Goal: Task Accomplishment & Management: Manage account settings

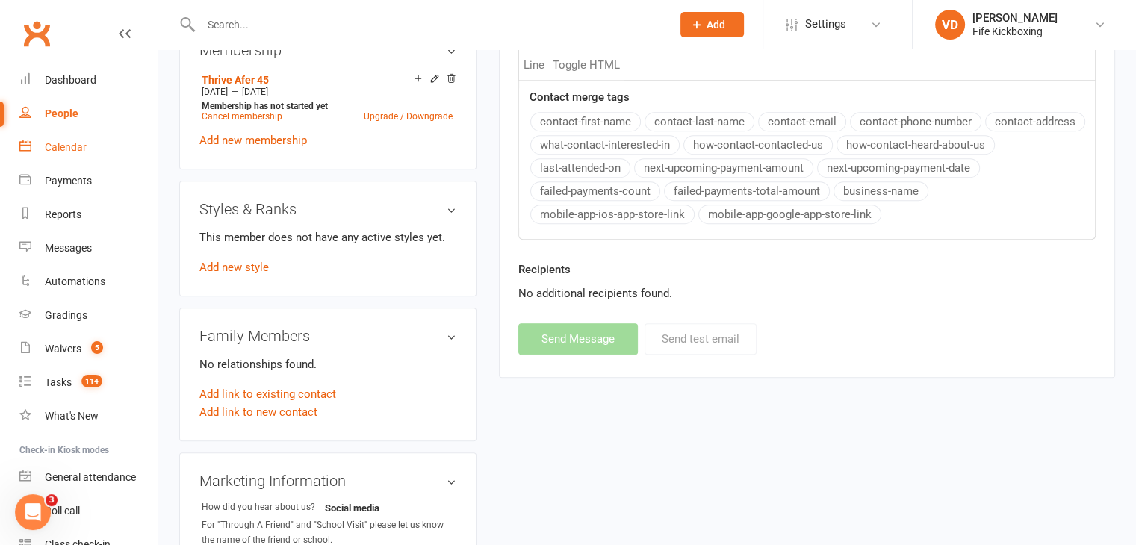
click at [69, 146] on div "Calendar" at bounding box center [66, 147] width 42 height 12
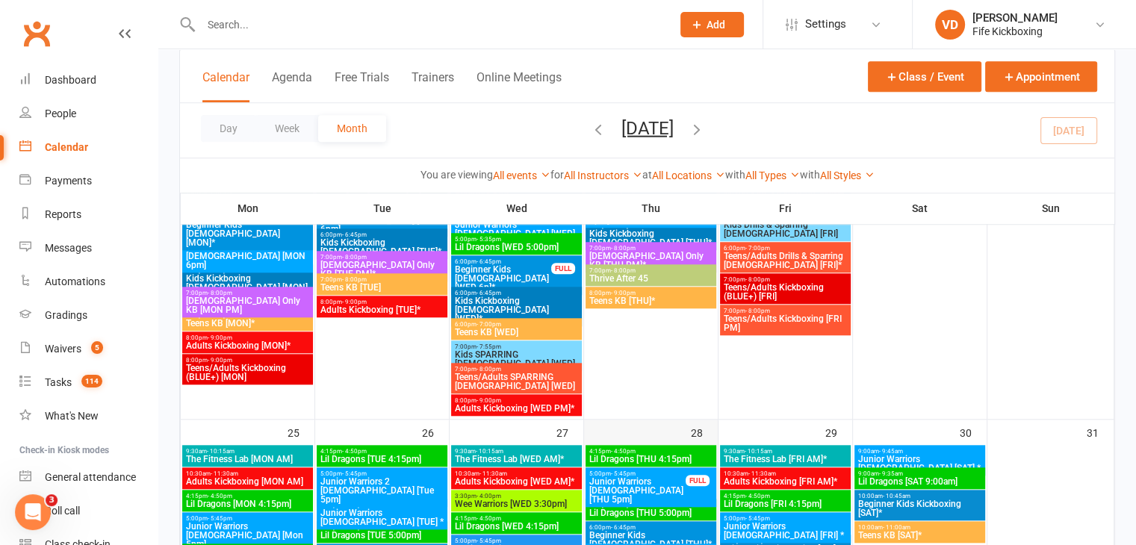
scroll to position [1344, 0]
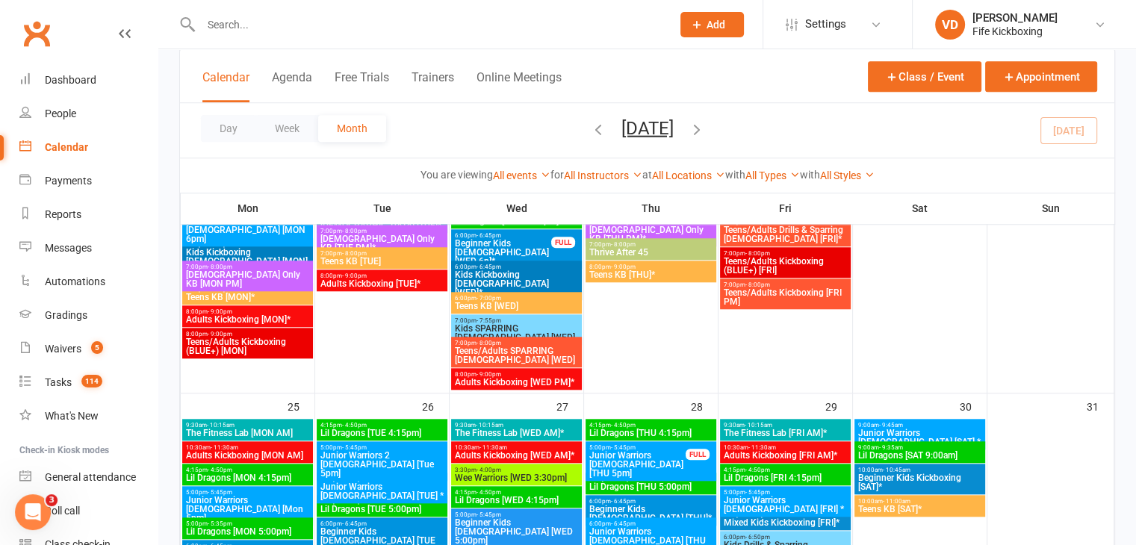
click at [620, 245] on div "7:00pm - 8:00pm Thrive After 45" at bounding box center [651, 249] width 131 height 22
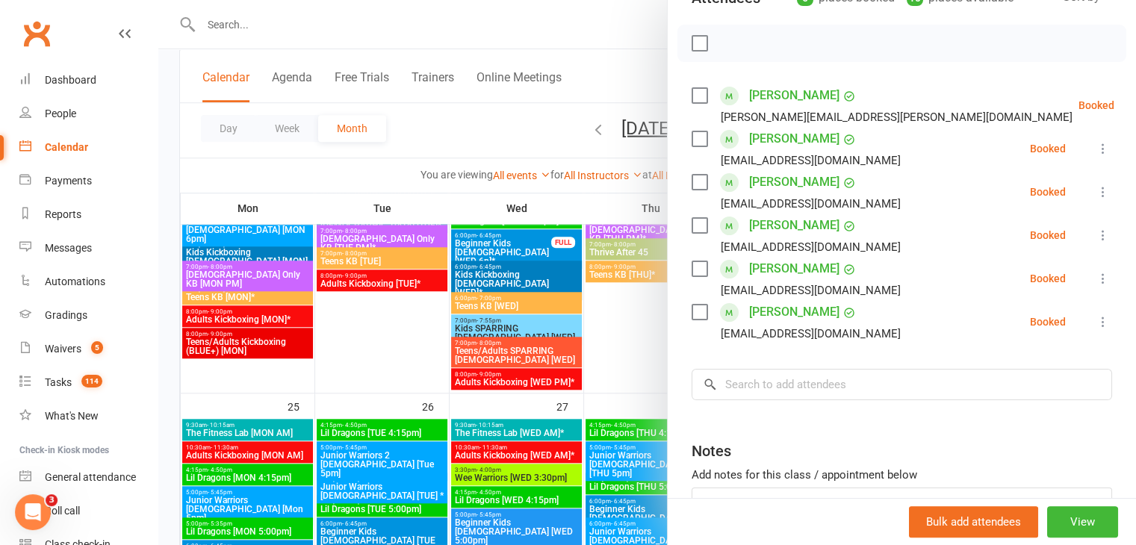
scroll to position [224, 0]
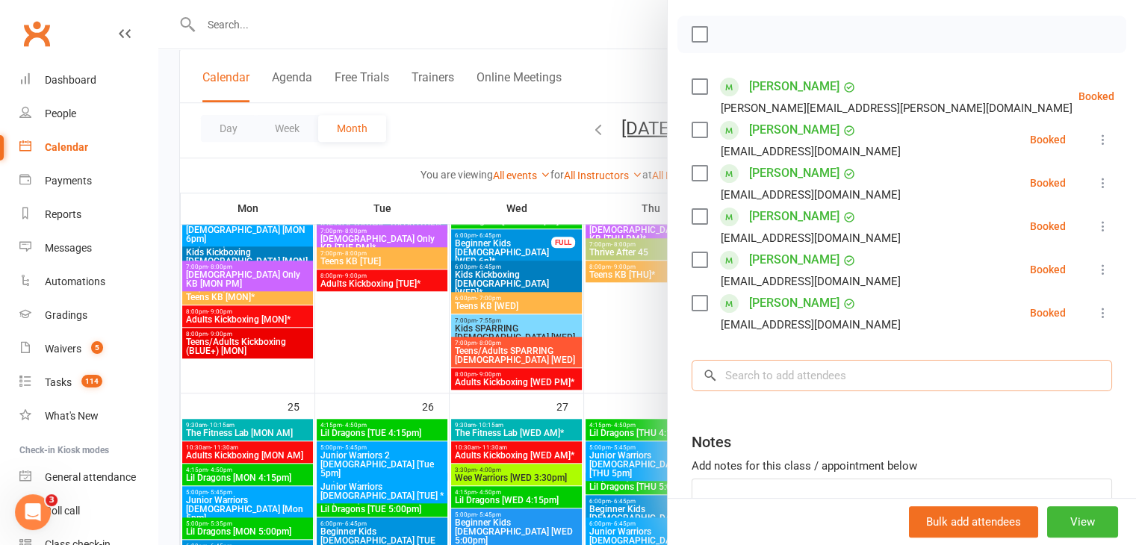
click at [765, 360] on input "search" at bounding box center [902, 375] width 420 height 31
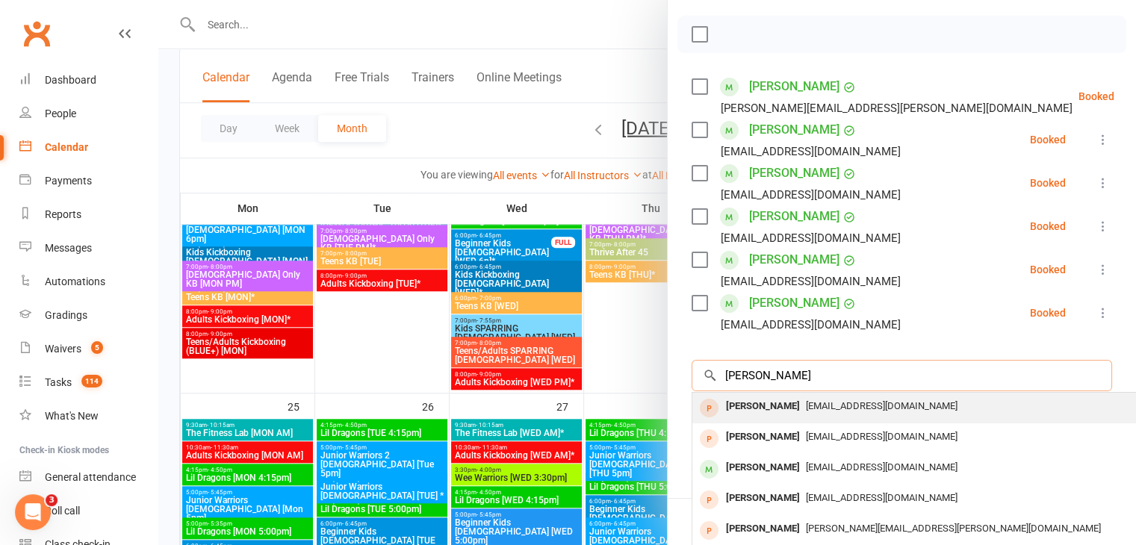
type input "Linda Evans"
click at [748, 396] on div "Linda Evans" at bounding box center [763, 407] width 86 height 22
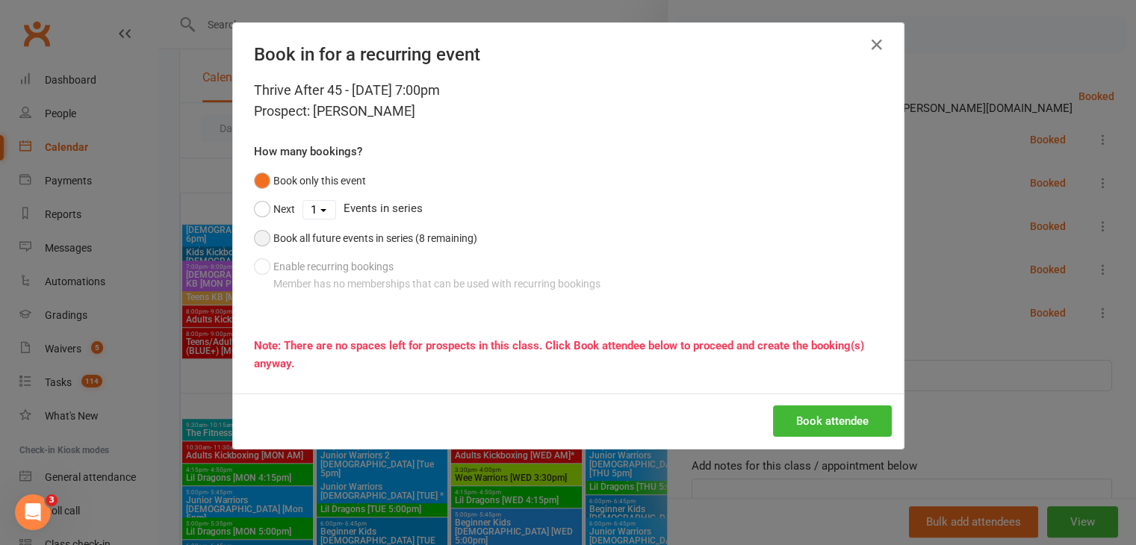
click at [254, 234] on button "Book all future events in series (8 remaining)" at bounding box center [365, 238] width 223 height 28
click at [807, 416] on button "Book attendee" at bounding box center [832, 421] width 119 height 31
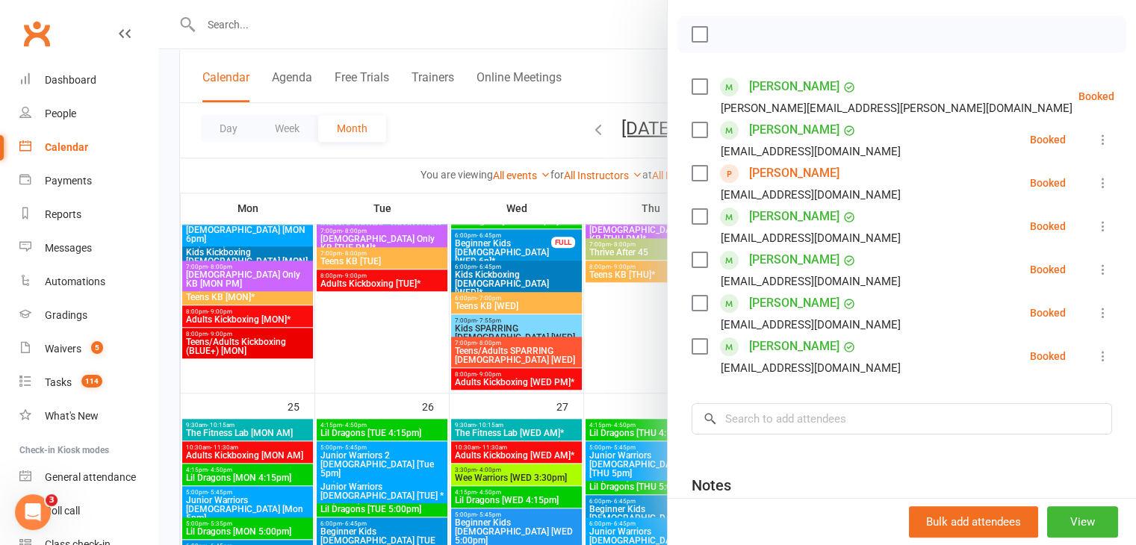
click at [780, 161] on link "Linda Evans" at bounding box center [794, 173] width 90 height 24
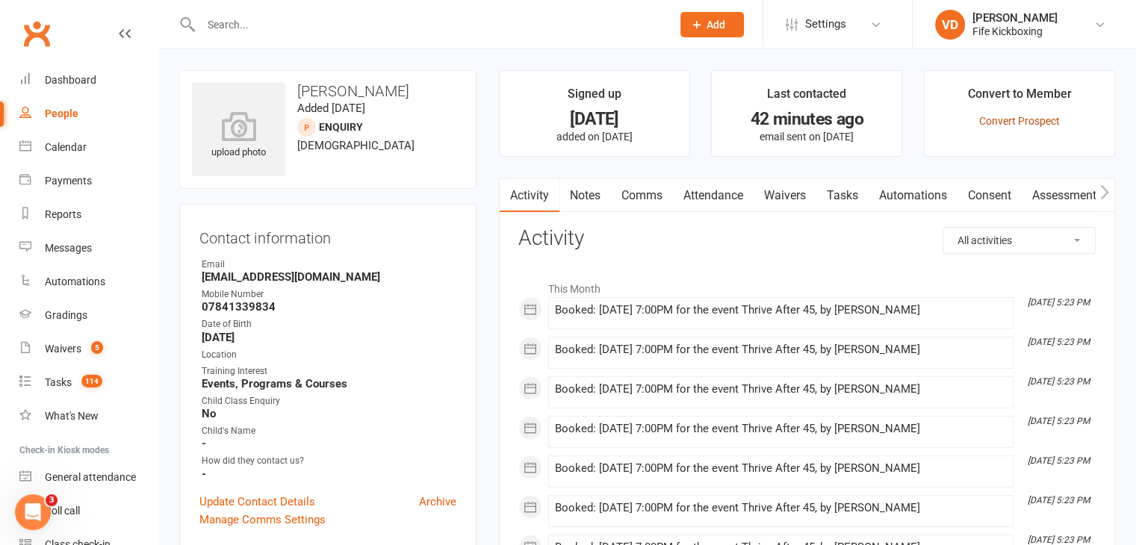
click at [1004, 117] on link "Convert Prospect" at bounding box center [1019, 121] width 81 height 12
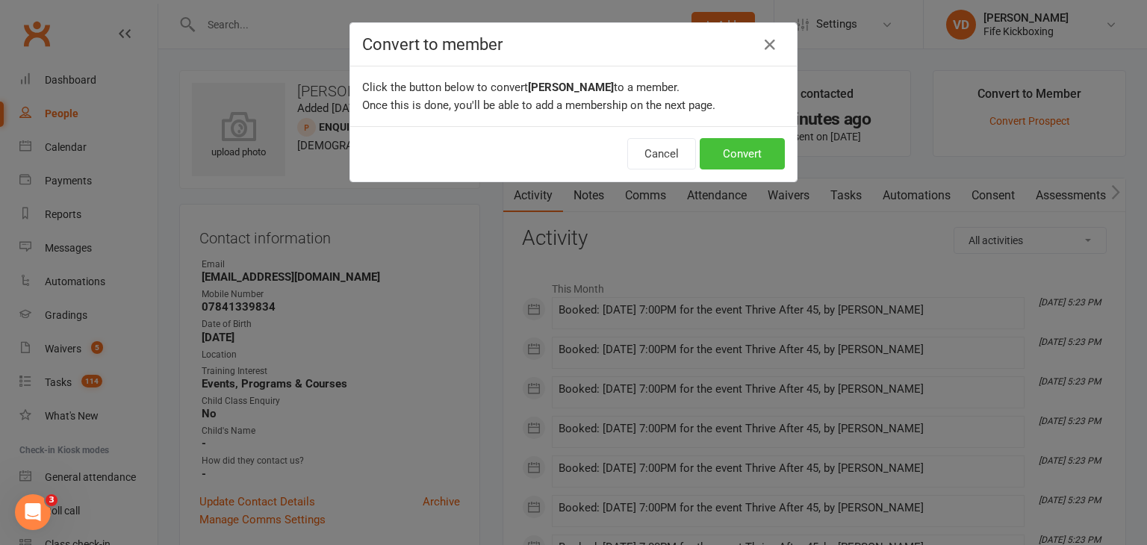
click at [740, 154] on button "Convert" at bounding box center [742, 153] width 85 height 31
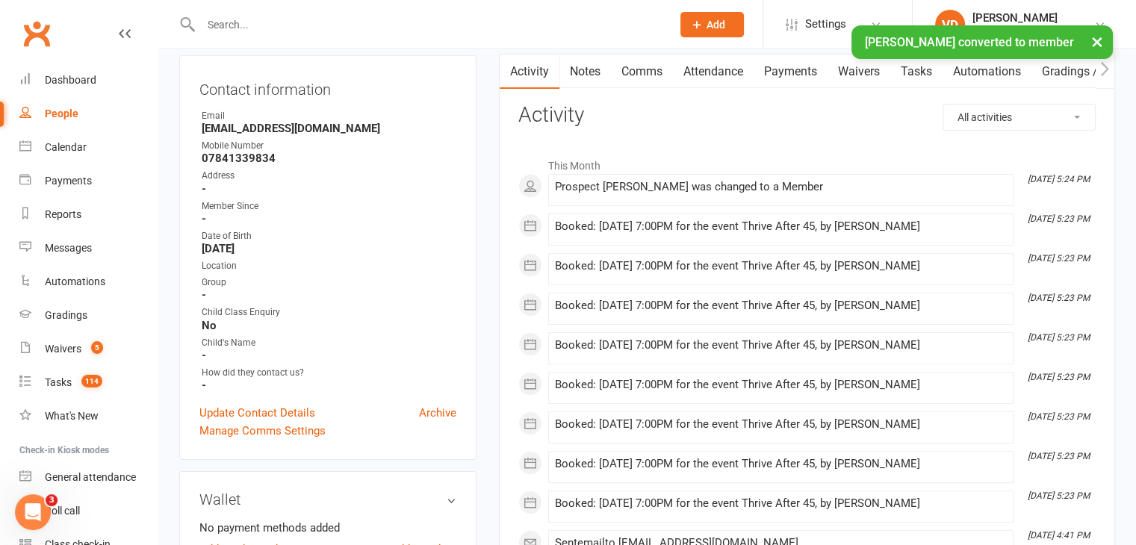
scroll to position [149, 0]
click at [293, 411] on link "Update Contact Details" at bounding box center [257, 412] width 116 height 18
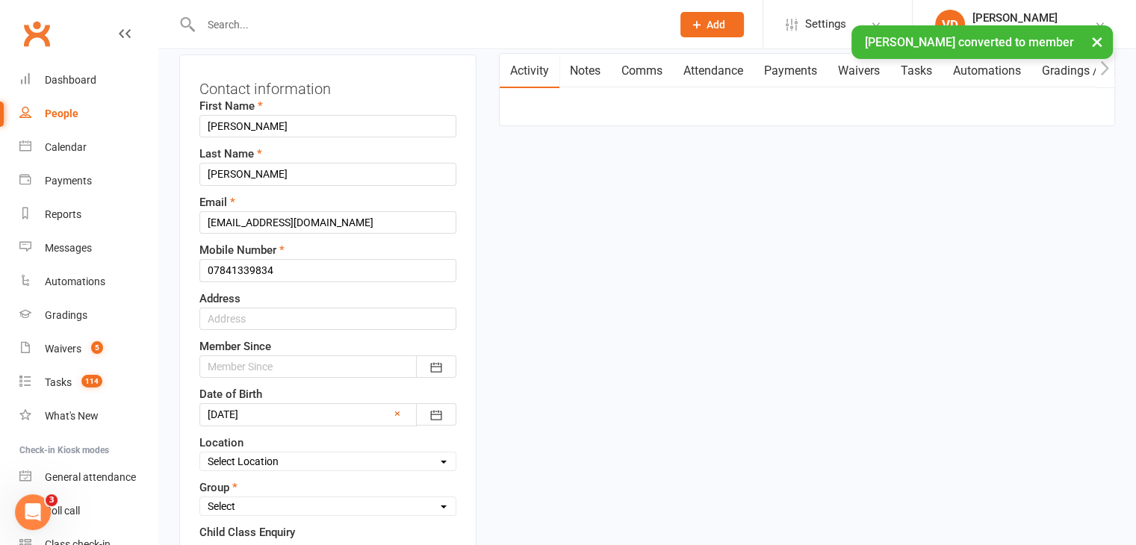
scroll to position [70, 0]
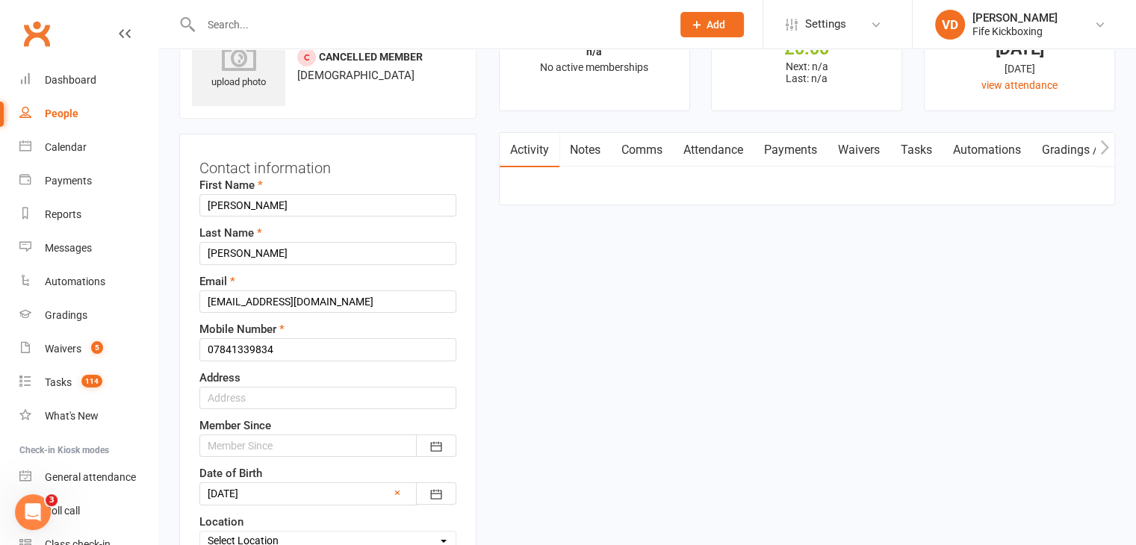
click at [388, 440] on div at bounding box center [327, 446] width 257 height 22
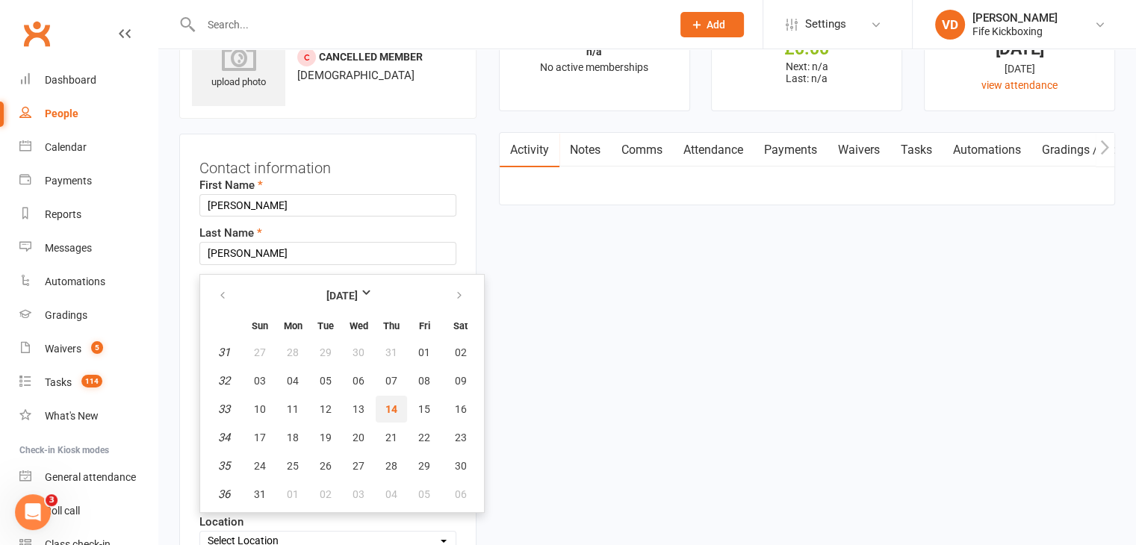
click at [388, 403] on span "14" at bounding box center [391, 409] width 12 height 12
type input "[DATE]"
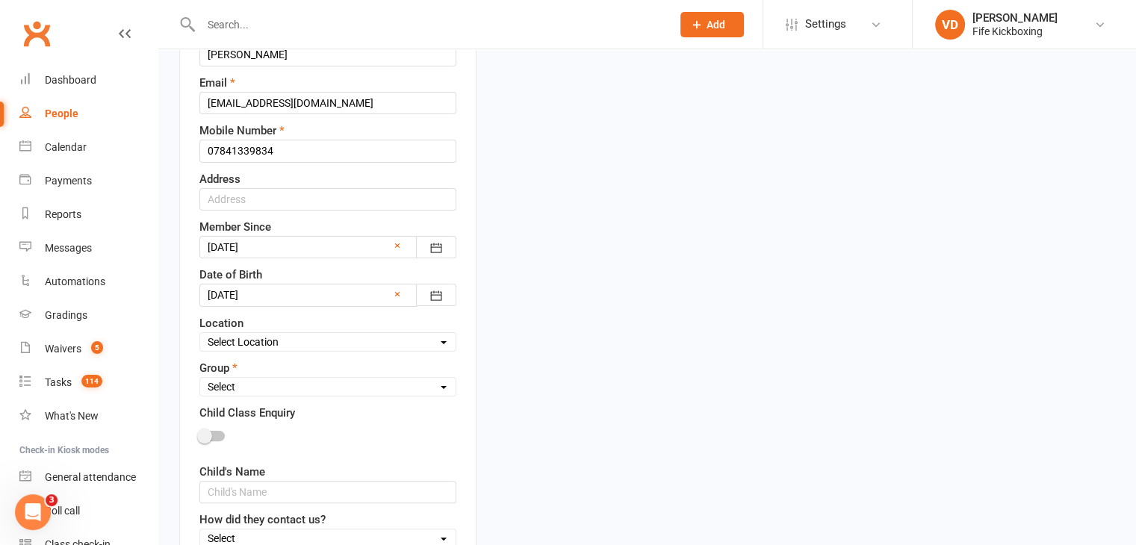
scroll to position [295, 0]
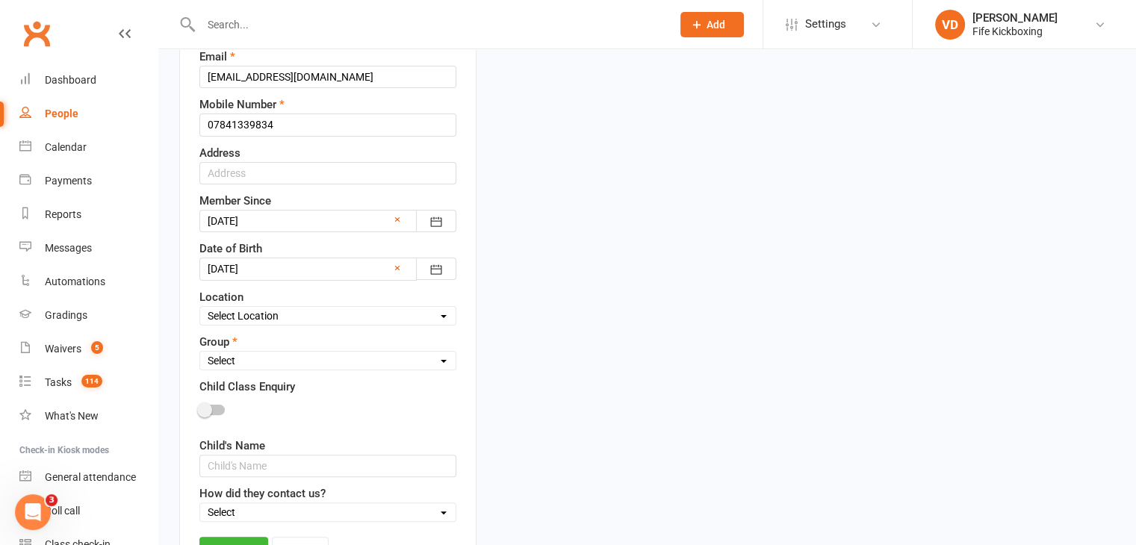
click at [376, 356] on select "Select Wee Warriors (3 - 4½) Lil Dragons (4½-6) Junior Warriors (7-8) Beg Kids …" at bounding box center [327, 361] width 255 height 16
select select "Thrive After 45! (45+)"
click at [200, 353] on select "Select Wee Warriors (3 - 4½) Lil Dragons (4½-6) Junior Warriors (7-8) Beg Kids …" at bounding box center [327, 361] width 255 height 16
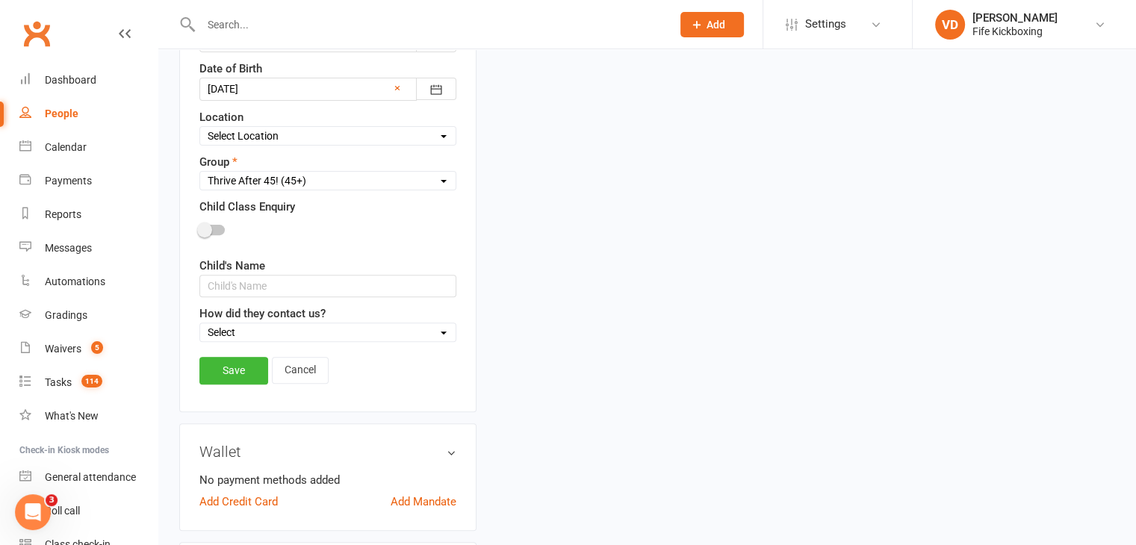
scroll to position [519, 0]
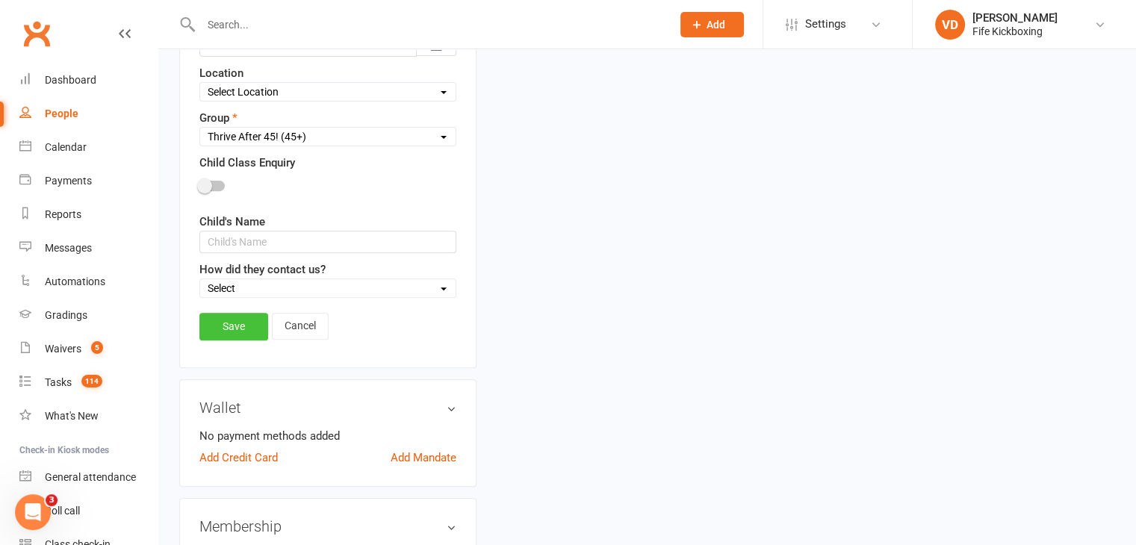
click at [239, 321] on link "Save" at bounding box center [233, 326] width 69 height 27
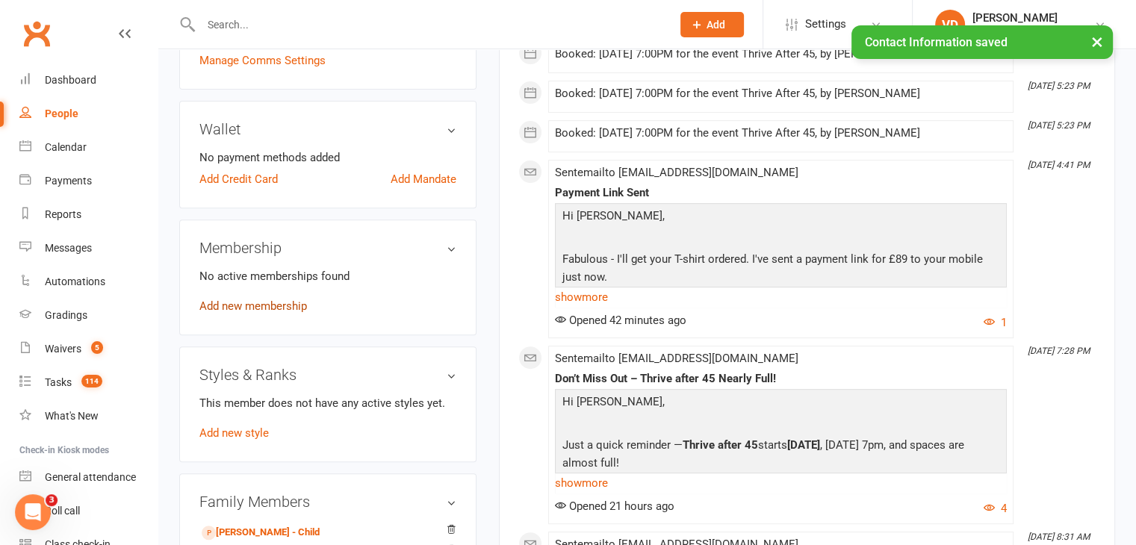
click at [287, 308] on link "Add new membership" at bounding box center [253, 305] width 108 height 13
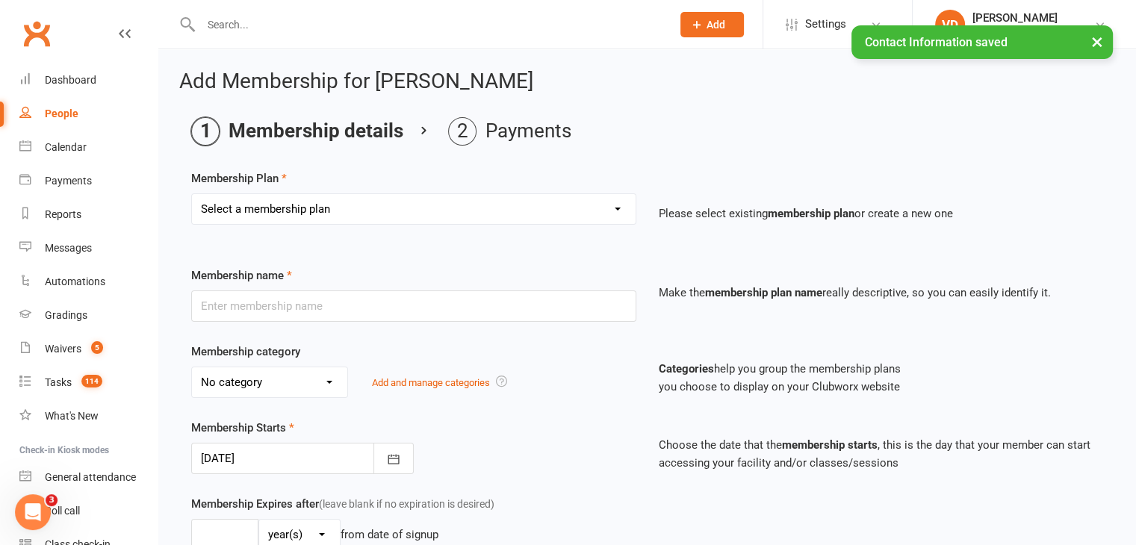
click at [445, 208] on select "Select a membership plan Create new Membership Plan Lil Dragons (2024) Junior W…" at bounding box center [414, 209] width 444 height 30
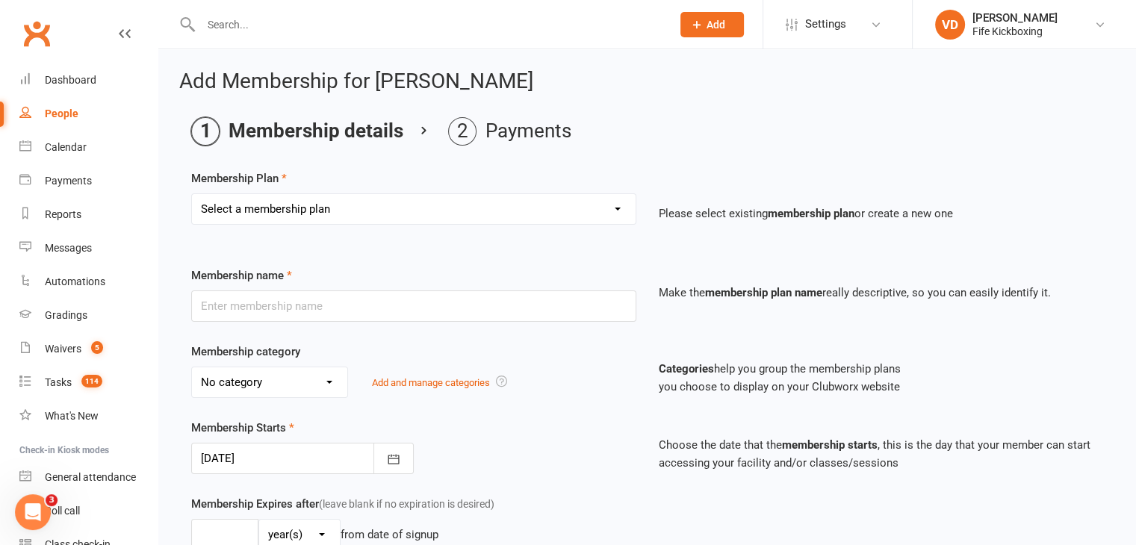
select select "86"
click at [192, 194] on select "Select a membership plan Create new Membership Plan Lil Dragons (2024) Junior W…" at bounding box center [414, 209] width 444 height 30
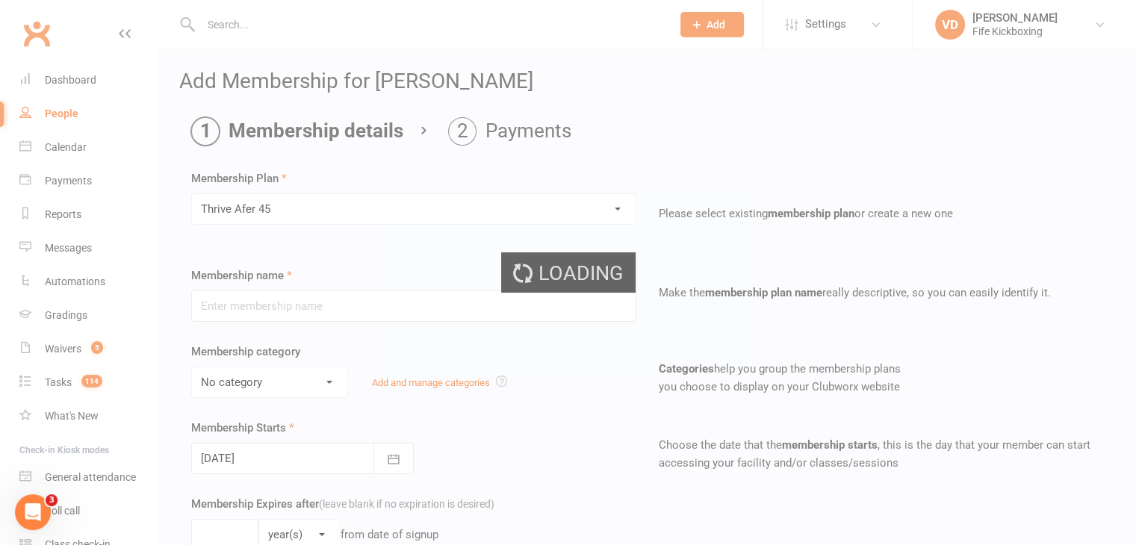
type input "Thrive Afer 45"
type input "21 Aug 2025"
type input "9"
select select "1"
type input "16"
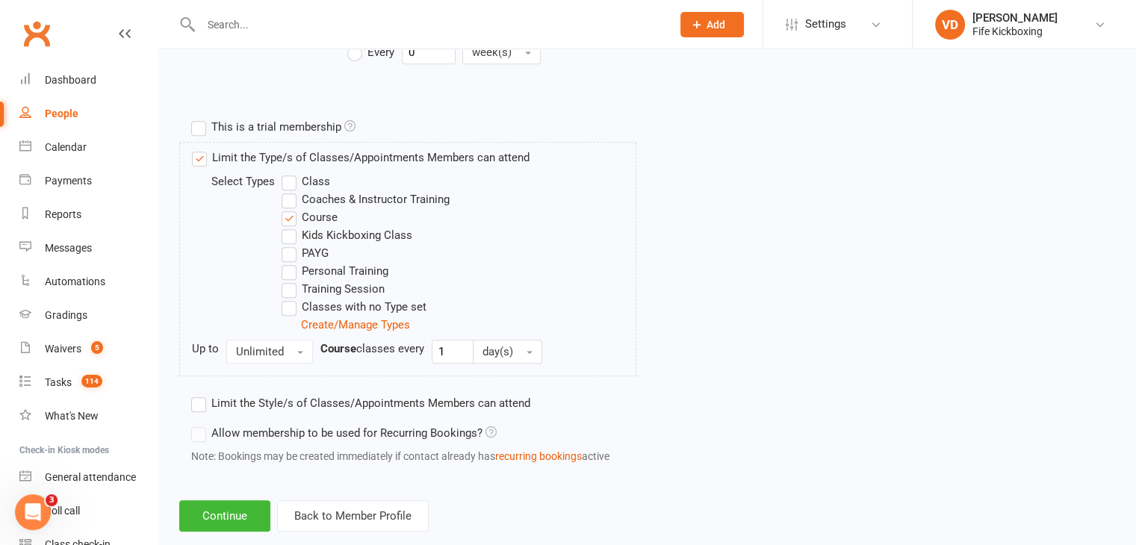
scroll to position [687, 0]
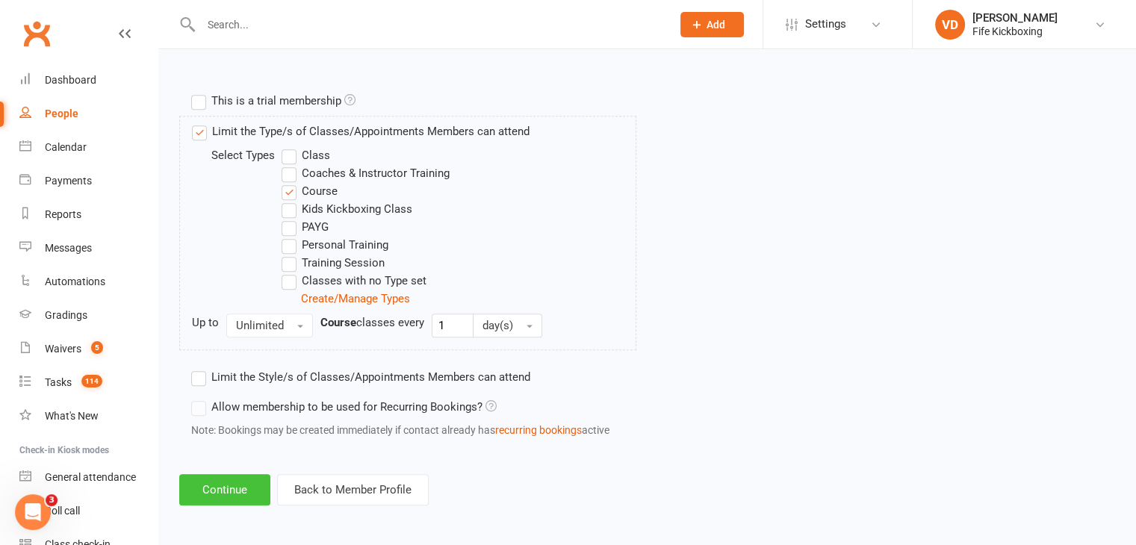
click at [227, 488] on button "Continue" at bounding box center [224, 489] width 91 height 31
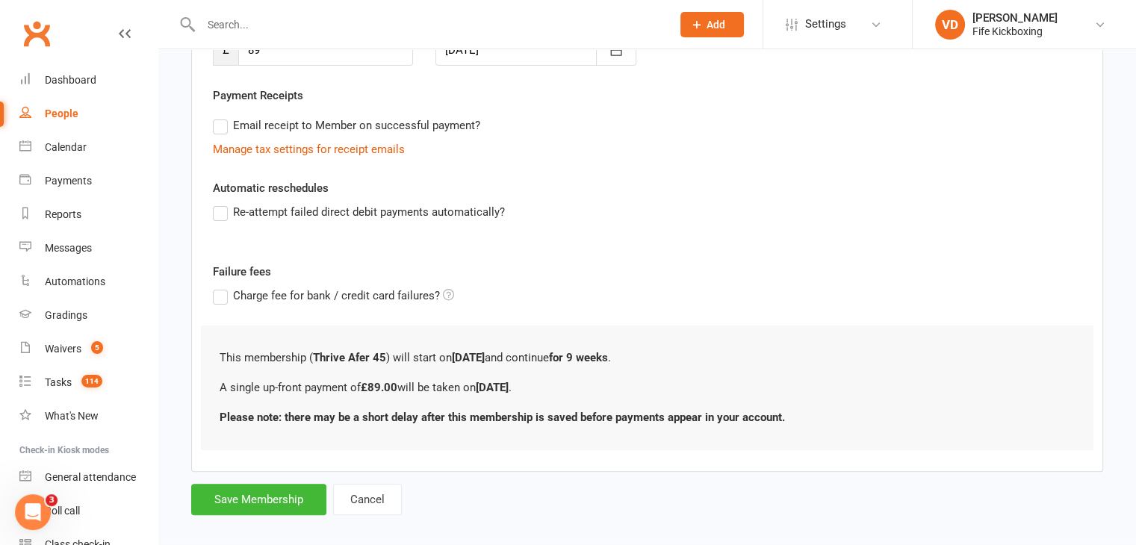
scroll to position [267, 0]
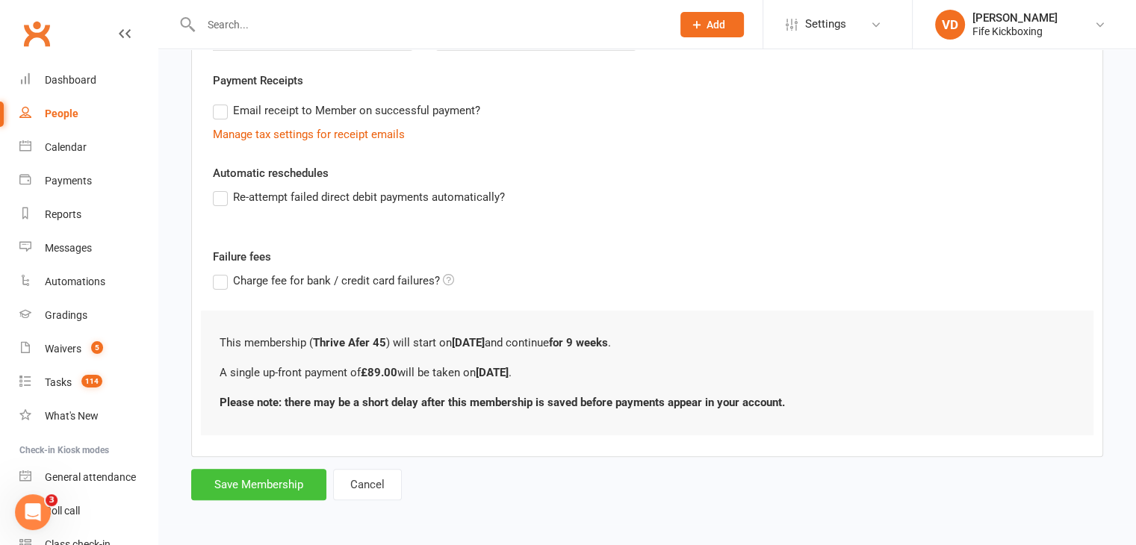
click at [284, 480] on button "Save Membership" at bounding box center [258, 484] width 135 height 31
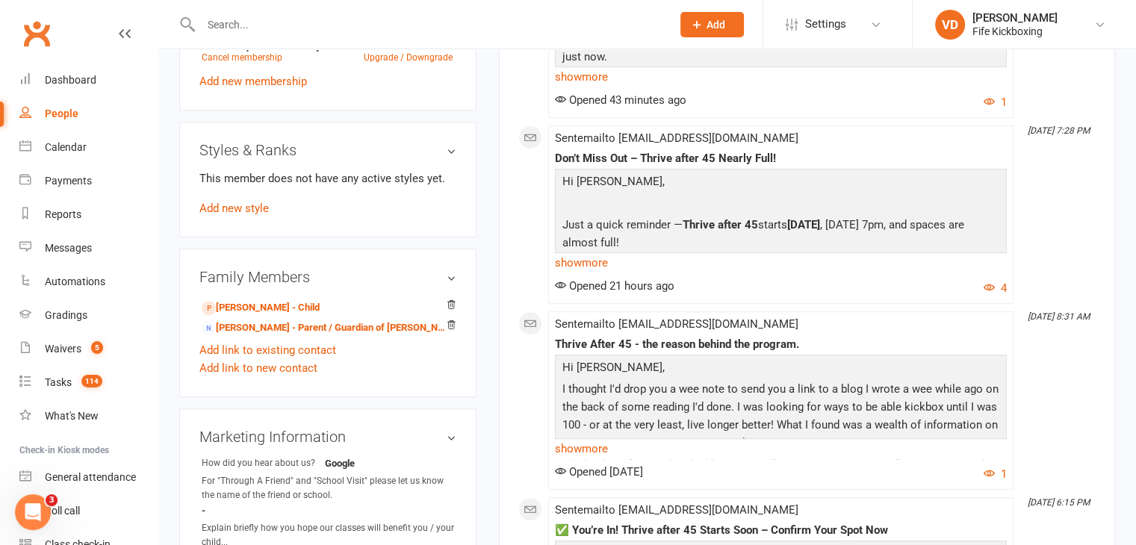
scroll to position [747, 0]
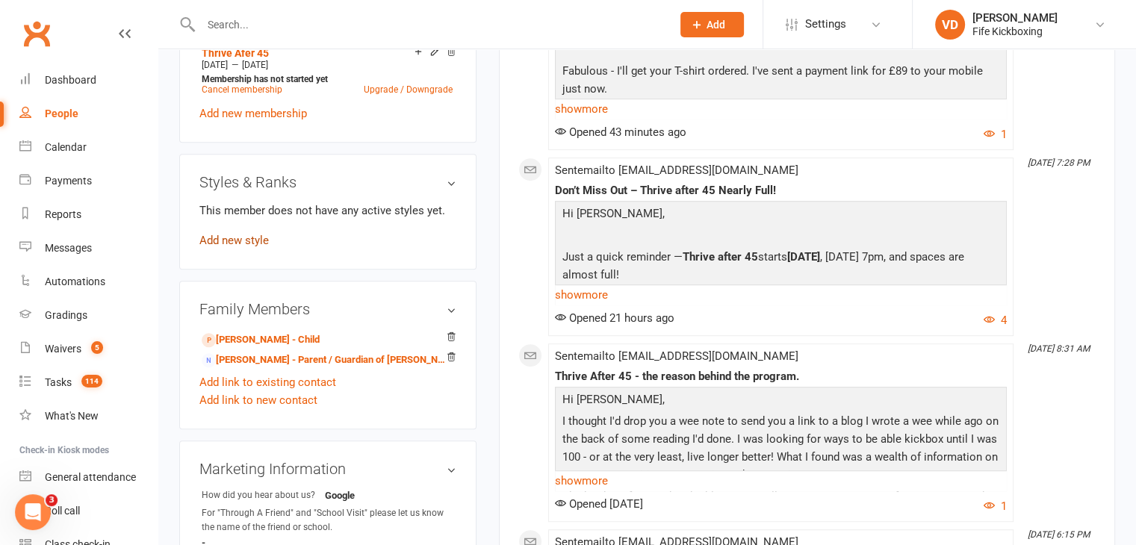
click at [252, 237] on link "Add new style" at bounding box center [233, 240] width 69 height 13
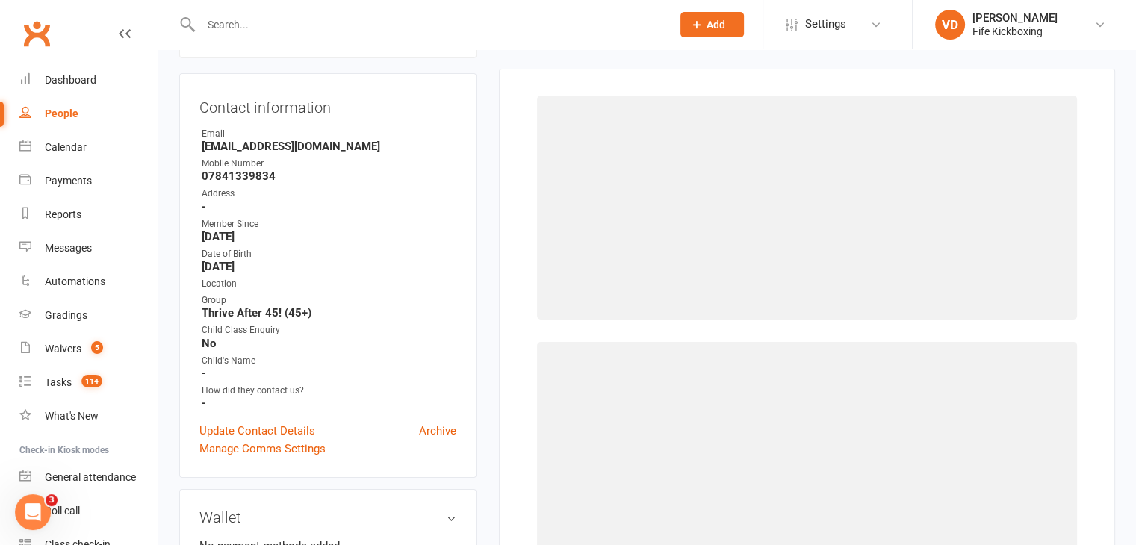
scroll to position [128, 0]
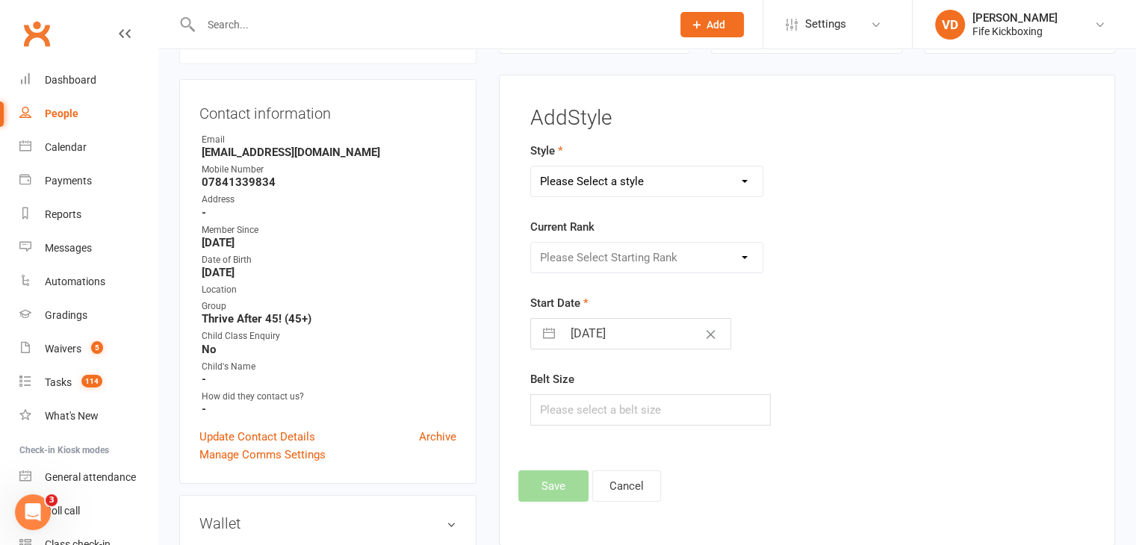
click at [690, 182] on select "Please Select a style KickFit Fitness Kids Kickboxing Lil Dragons Self Defence …" at bounding box center [647, 182] width 232 height 30
click at [848, 135] on main "Add Style Style Please Select a style KickFit Fitness Kids Kickboxing Lil Drago…" at bounding box center [806, 277] width 577 height 340
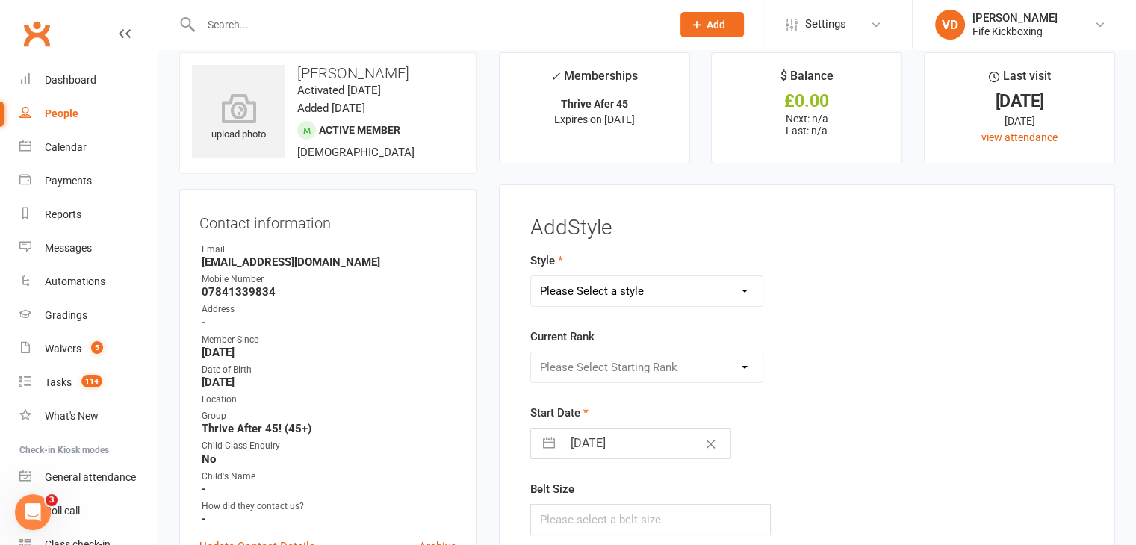
scroll to position [0, 0]
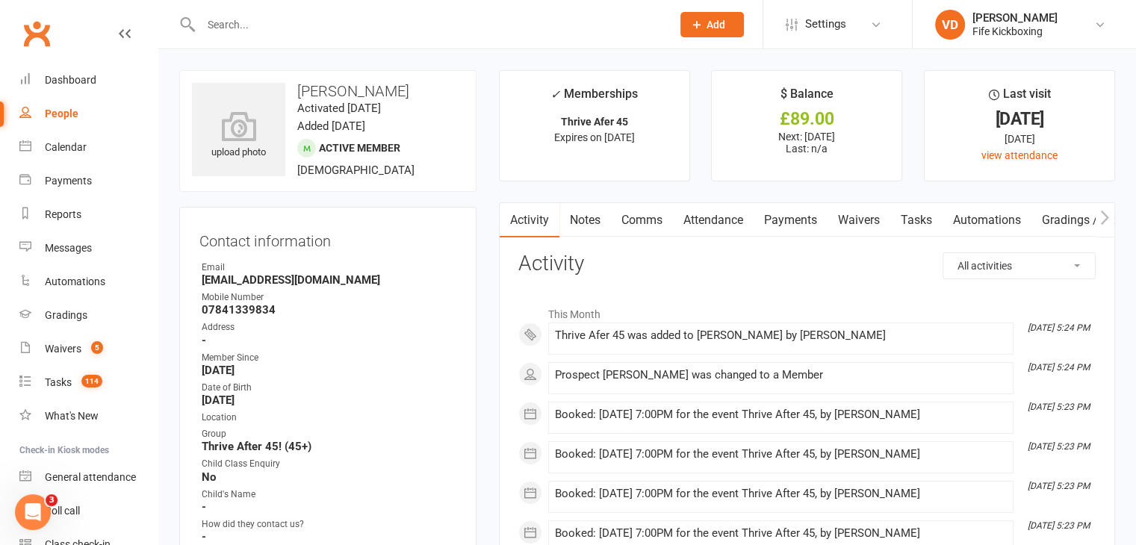
click at [792, 215] on link "Payments" at bounding box center [791, 220] width 74 height 34
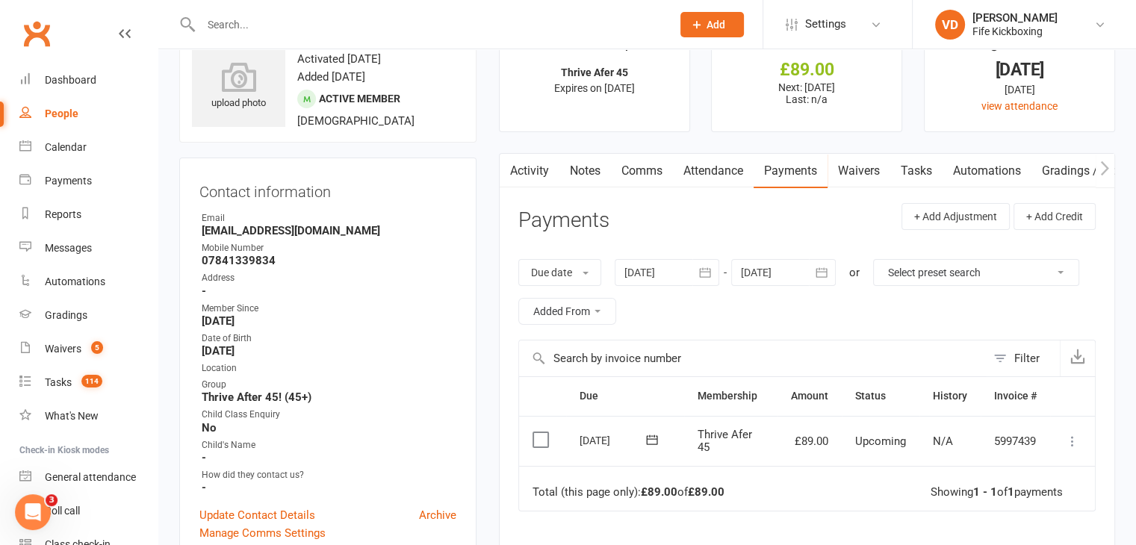
scroll to position [75, 0]
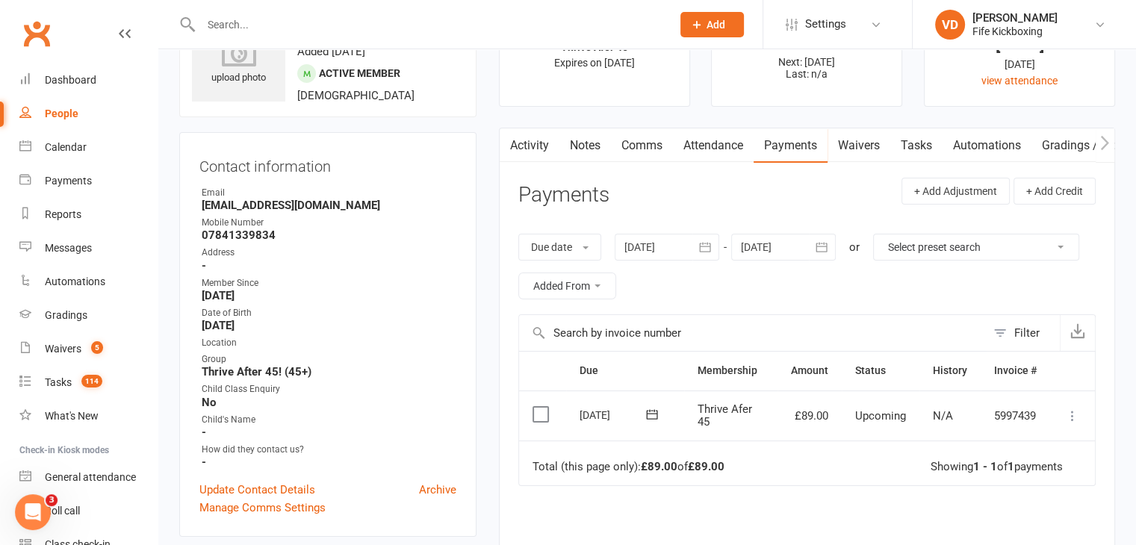
click at [1072, 413] on icon at bounding box center [1072, 416] width 15 height 15
click at [990, 503] on link "Mark as Paid (Other)" at bounding box center [1007, 505] width 148 height 30
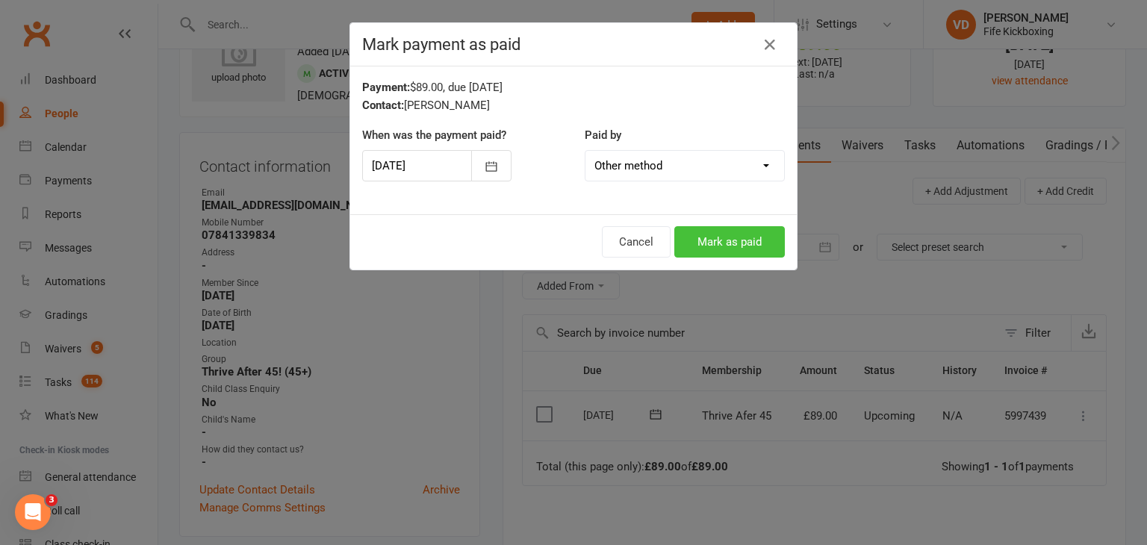
click at [741, 241] on button "Mark as paid" at bounding box center [729, 241] width 111 height 31
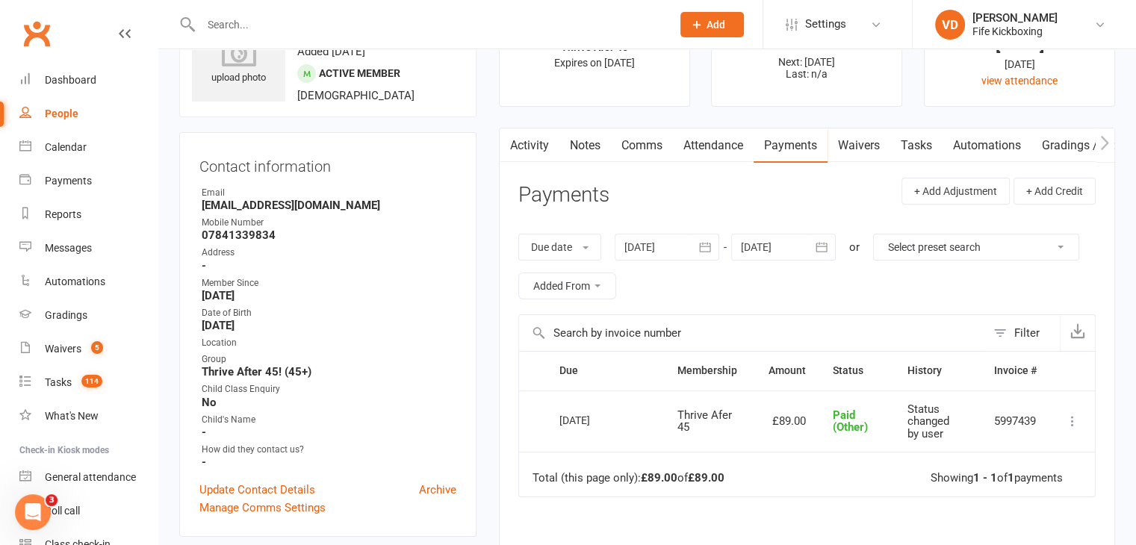
click at [726, 143] on link "Attendance" at bounding box center [713, 145] width 81 height 34
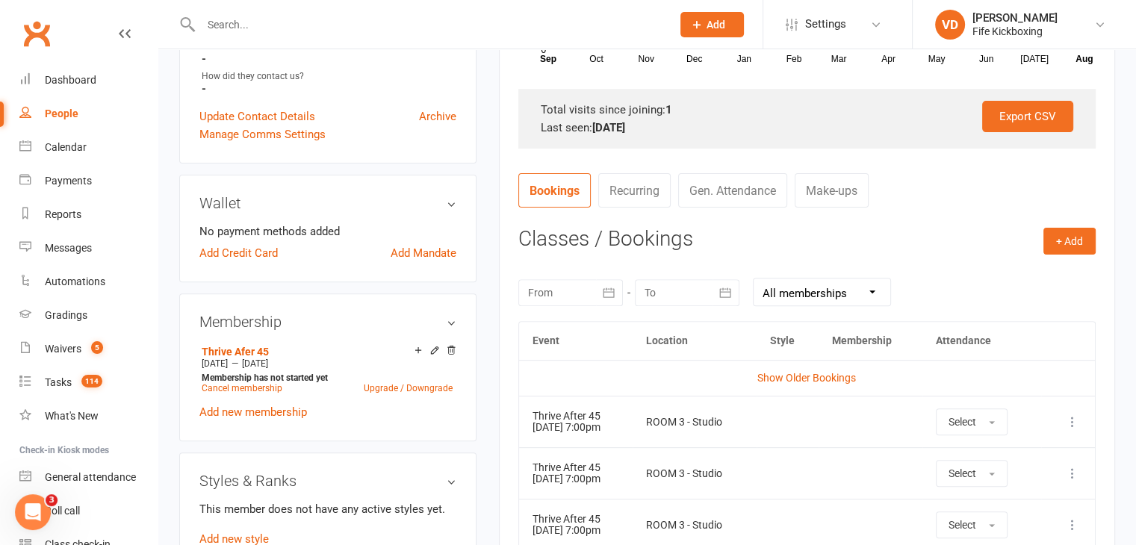
scroll to position [523, 0]
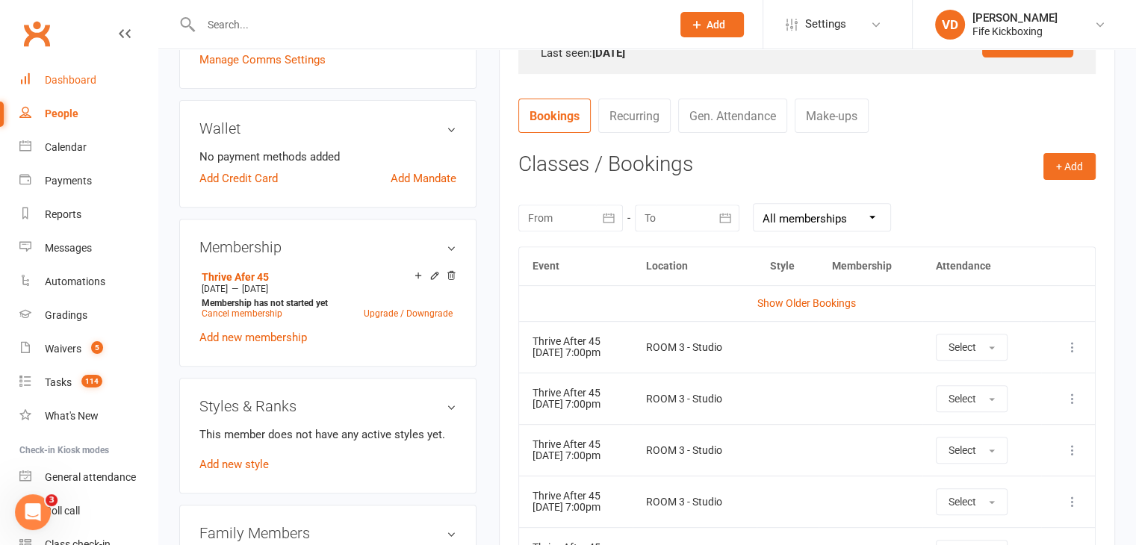
click at [57, 75] on div "Dashboard" at bounding box center [71, 80] width 52 height 12
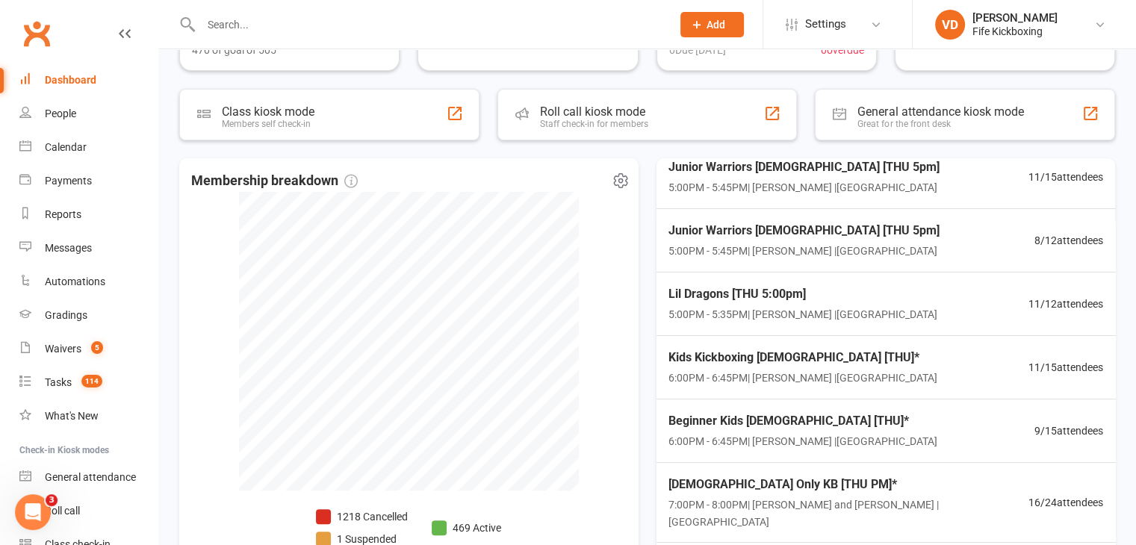
scroll to position [358, 0]
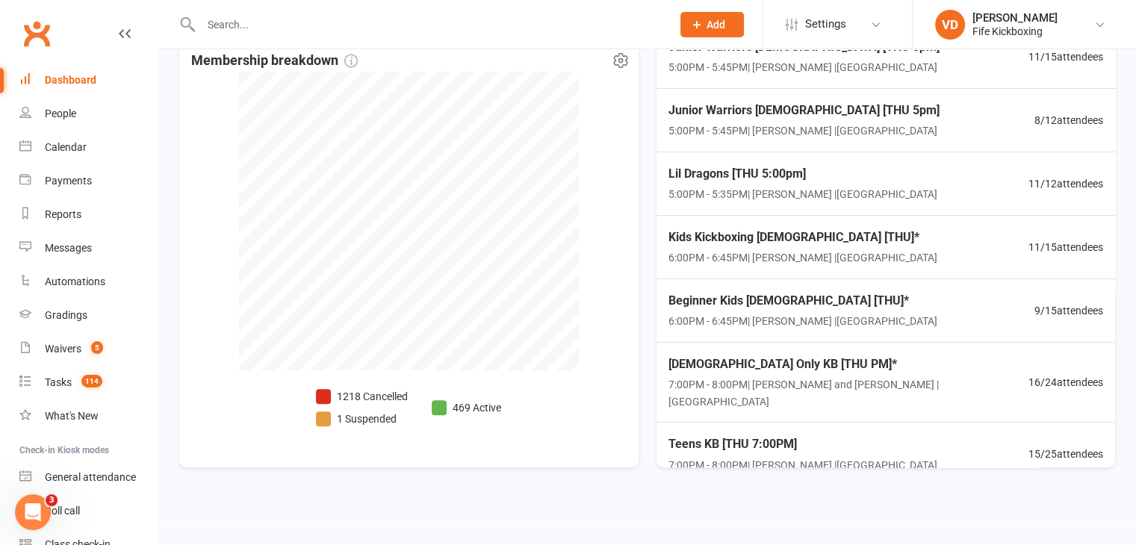
click at [621, 380] on div "Membership breakdown 1218 Cancelled 1 Suspended 469 Active" at bounding box center [408, 252] width 459 height 429
click at [65, 149] on div "Calendar" at bounding box center [66, 147] width 42 height 12
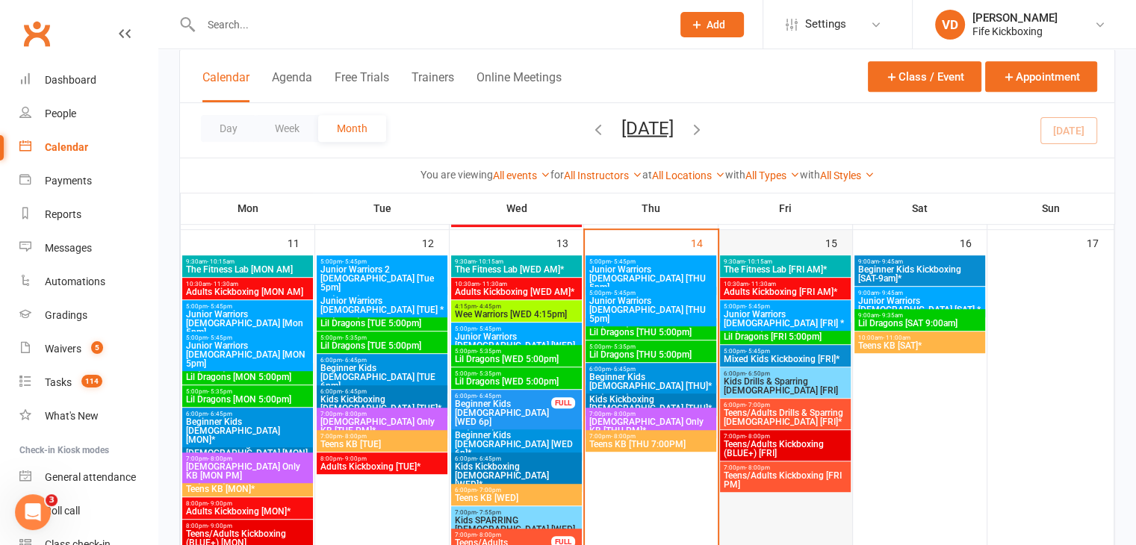
scroll to position [822, 0]
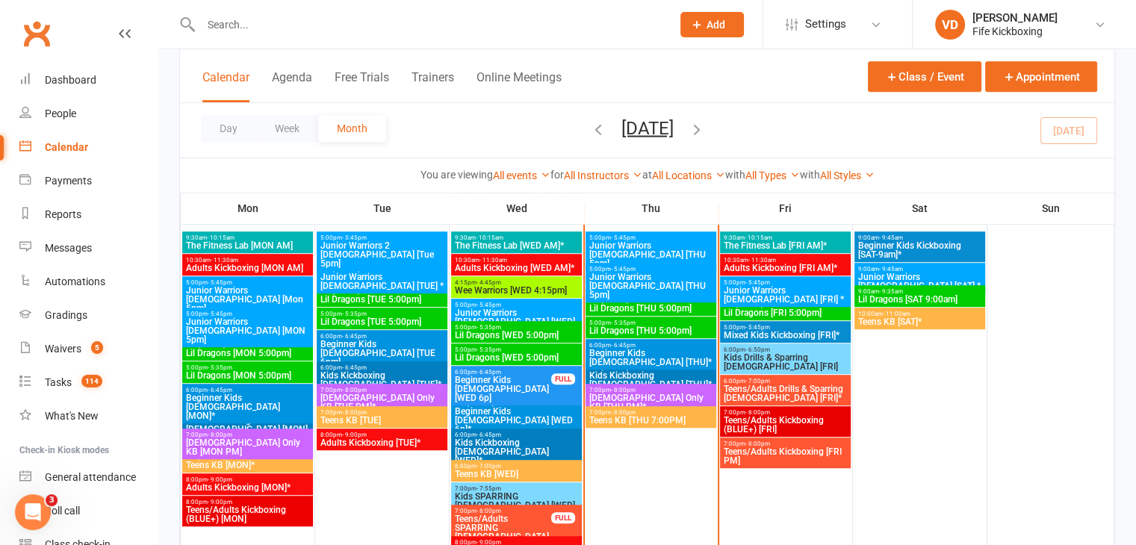
click at [786, 422] on span "Teens/Adults Kickboxing (BLUE+) [FRI]" at bounding box center [785, 425] width 125 height 18
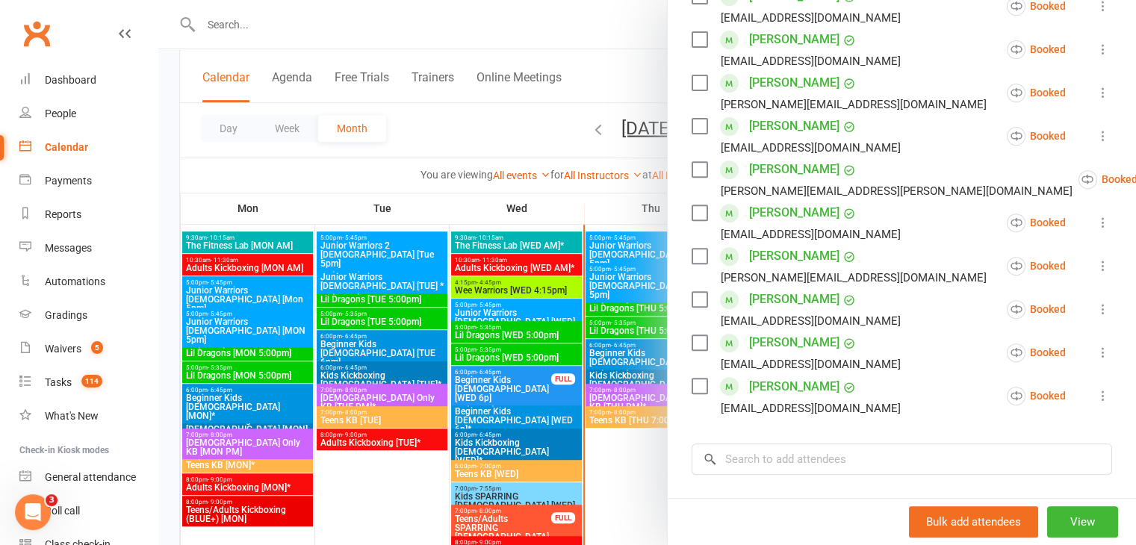
scroll to position [672, 0]
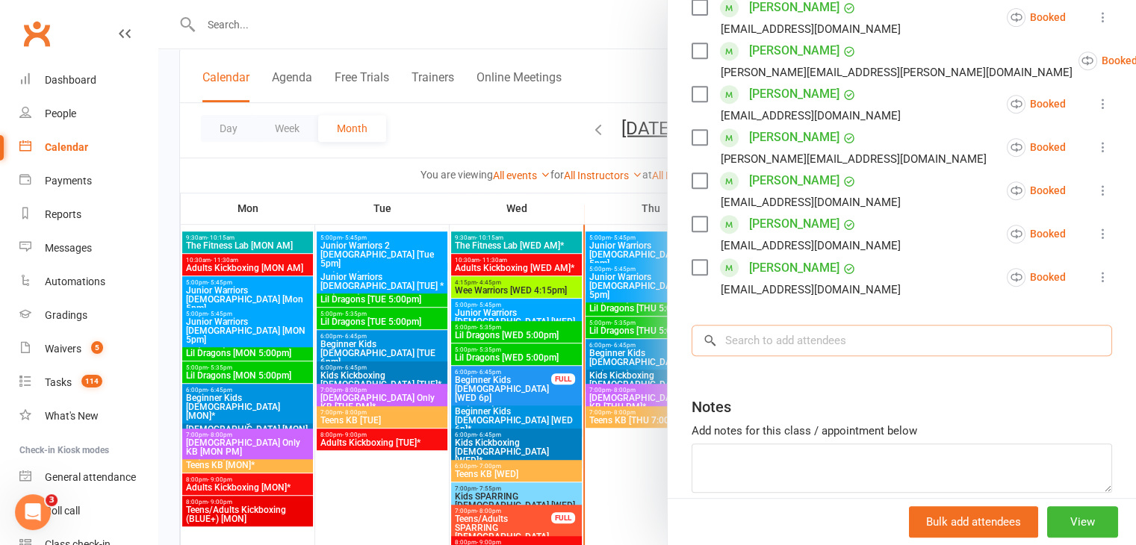
click at [770, 338] on input "search" at bounding box center [902, 340] width 420 height 31
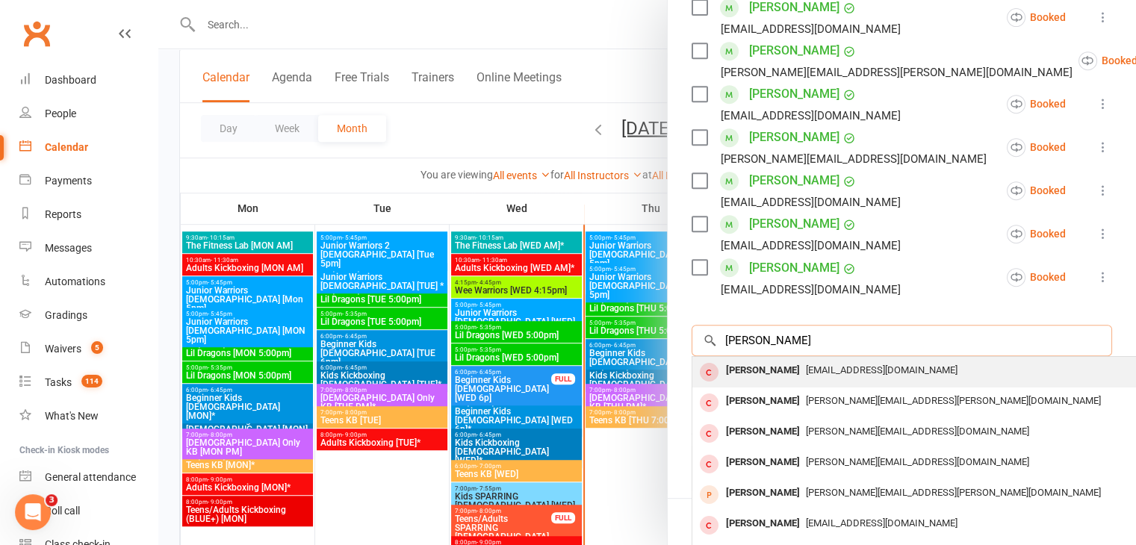
type input "[PERSON_NAME]"
click at [760, 371] on div "[PERSON_NAME]" at bounding box center [763, 371] width 86 height 22
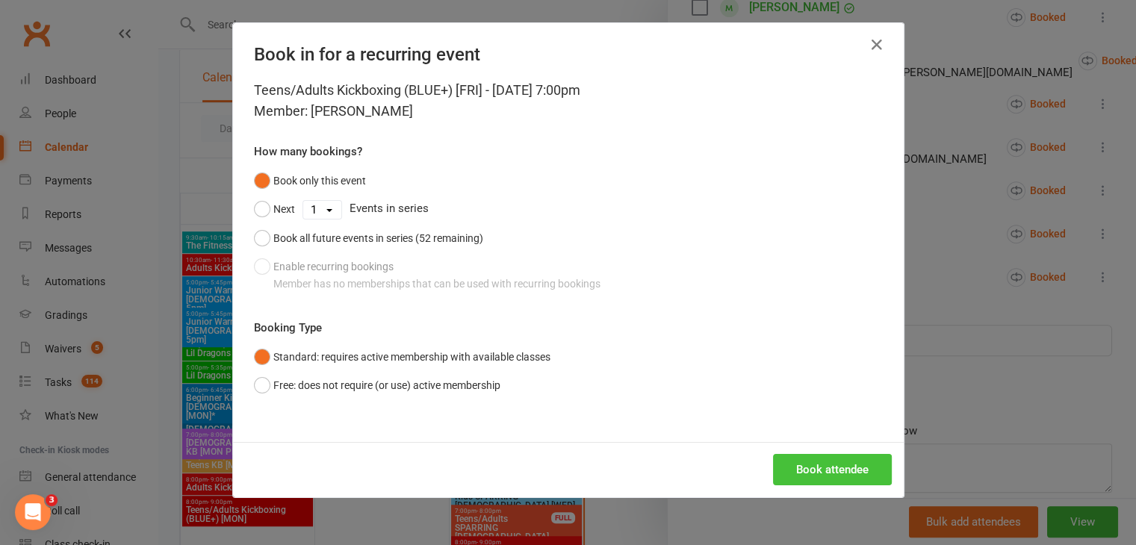
click at [852, 468] on button "Book attendee" at bounding box center [832, 469] width 119 height 31
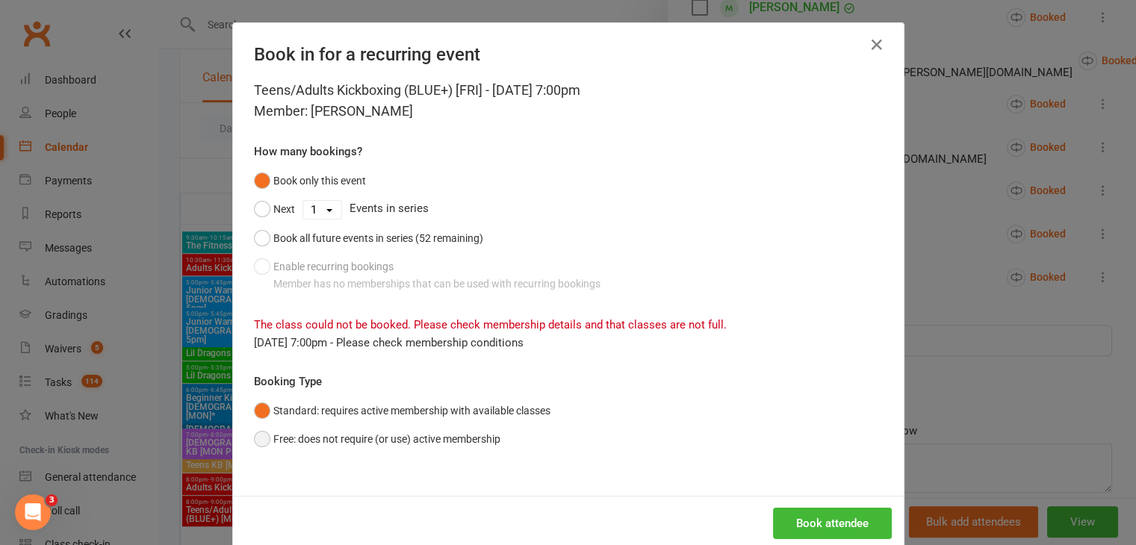
click at [258, 440] on button "Free: does not require (or use) active membership" at bounding box center [377, 439] width 246 height 28
click at [813, 527] on button "Book attendee" at bounding box center [832, 523] width 119 height 31
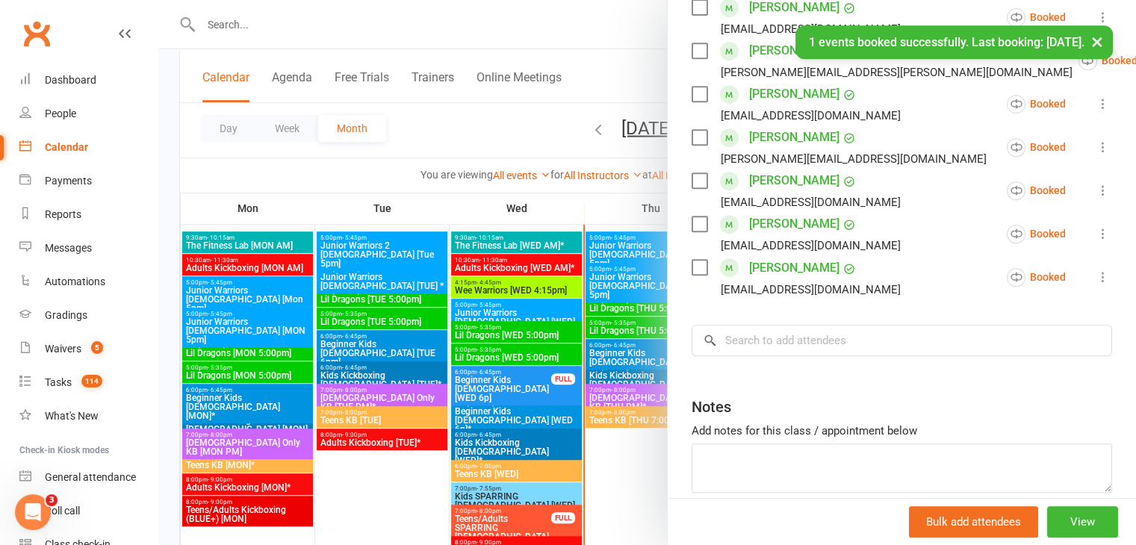
scroll to position [715, 0]
click at [609, 25] on div "× 1 events booked successfully. Last booking: Aug 15, 2025." at bounding box center [558, 25] width 1117 height 0
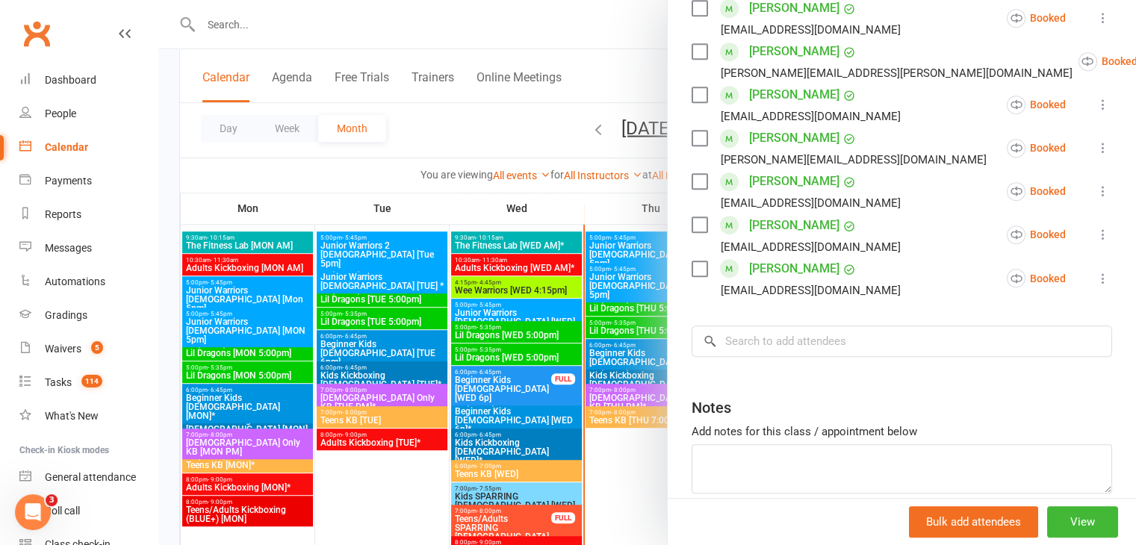
click at [518, 131] on div at bounding box center [647, 272] width 978 height 545
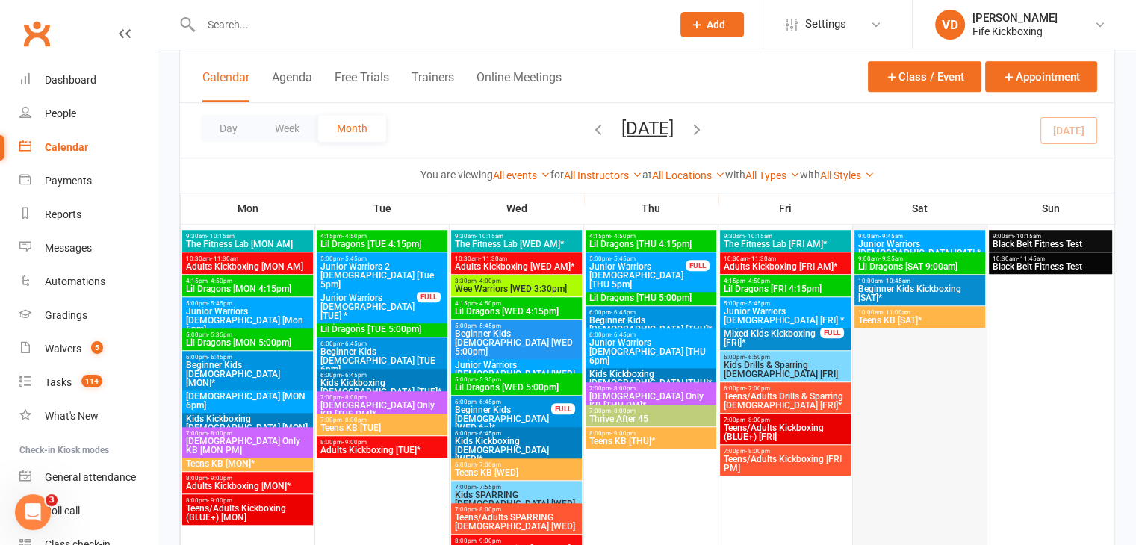
scroll to position [1046, 0]
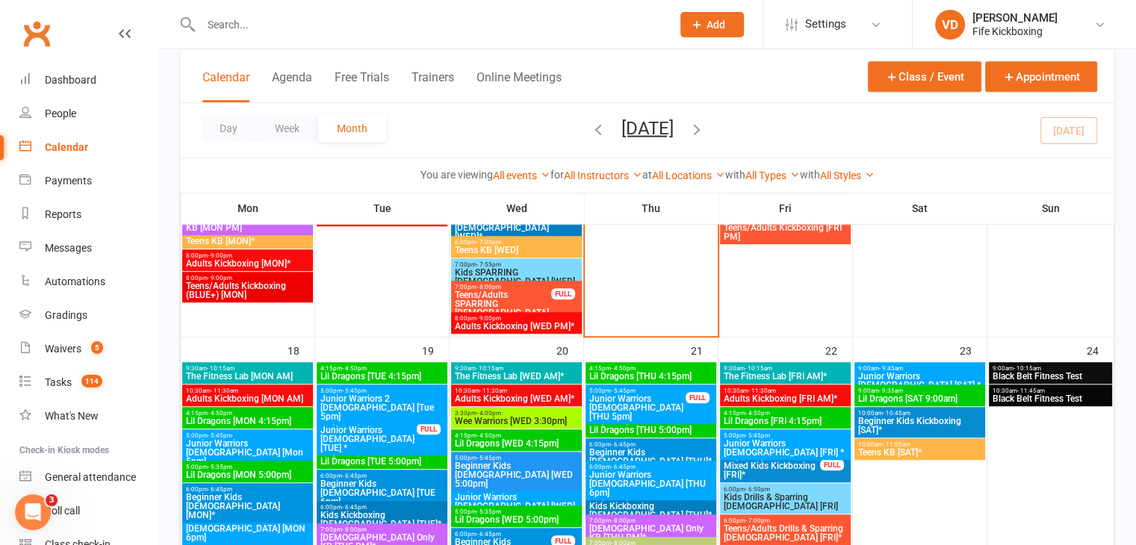
click at [1040, 373] on span "Black Belt Fitness Test" at bounding box center [1051, 376] width 118 height 9
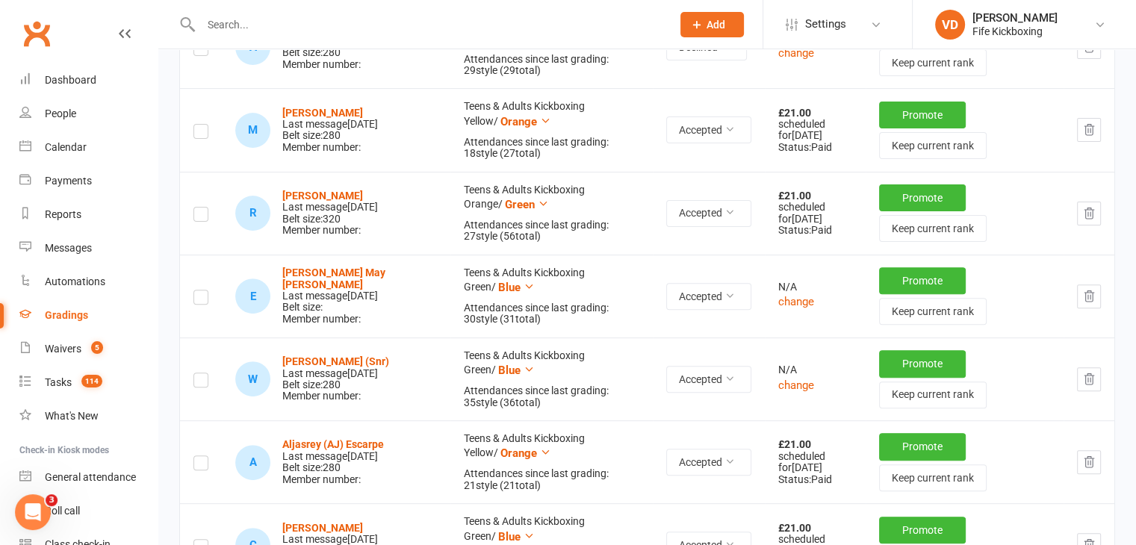
click at [332, 29] on input "text" at bounding box center [428, 24] width 465 height 21
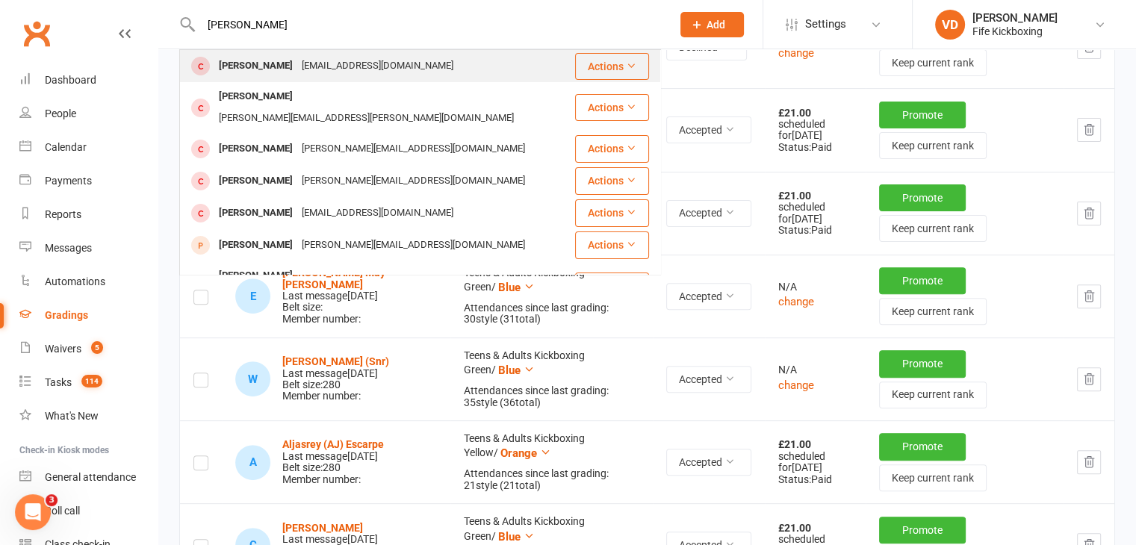
type input "[PERSON_NAME]"
click at [245, 64] on div "[PERSON_NAME]" at bounding box center [255, 66] width 83 height 22
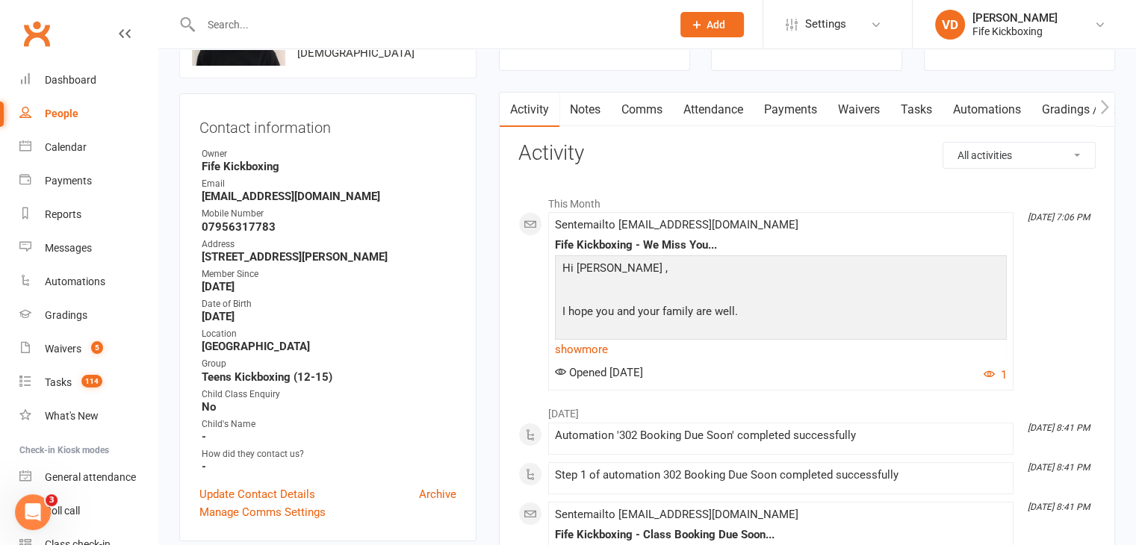
scroll to position [75, 0]
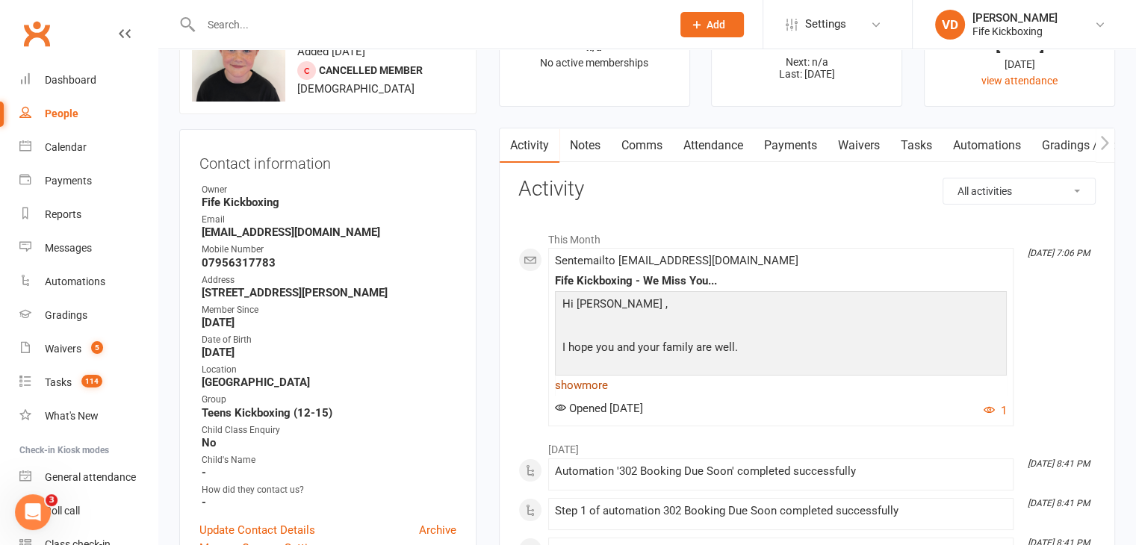
click at [592, 386] on link "show more" at bounding box center [781, 385] width 452 height 21
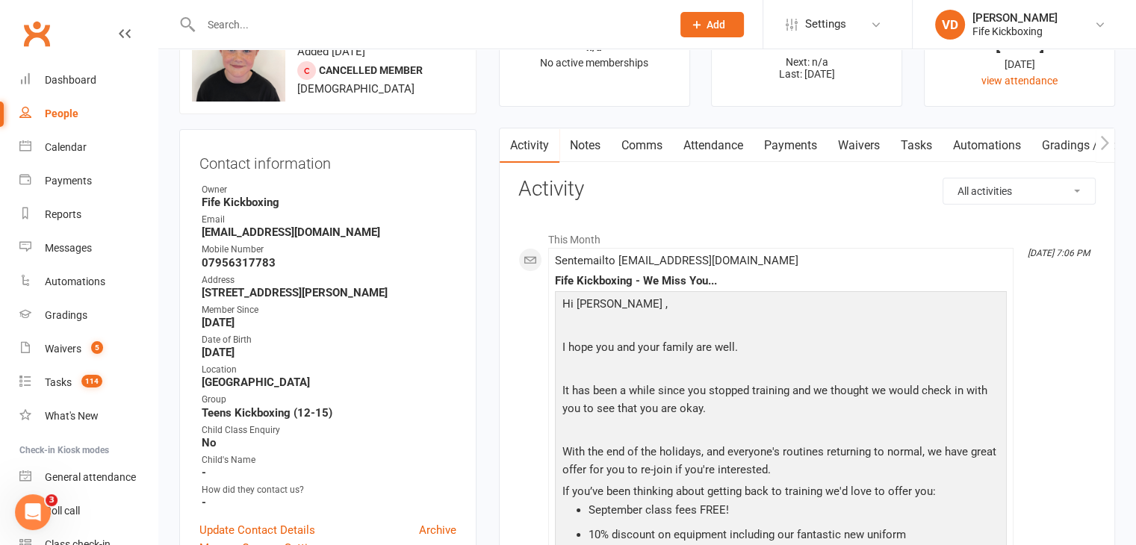
click at [781, 143] on link "Payments" at bounding box center [791, 145] width 74 height 34
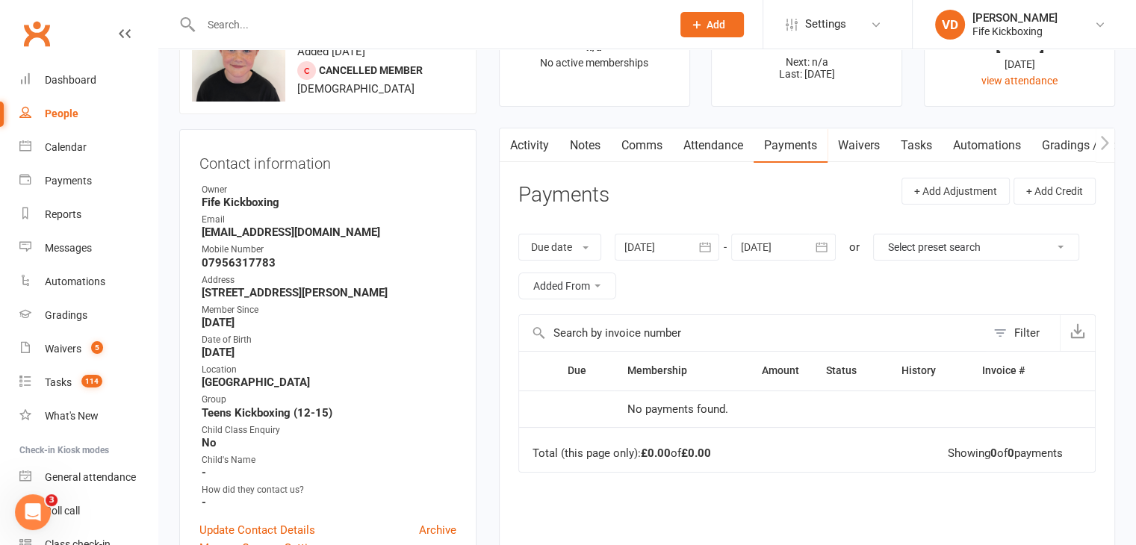
click at [682, 248] on div at bounding box center [667, 247] width 105 height 27
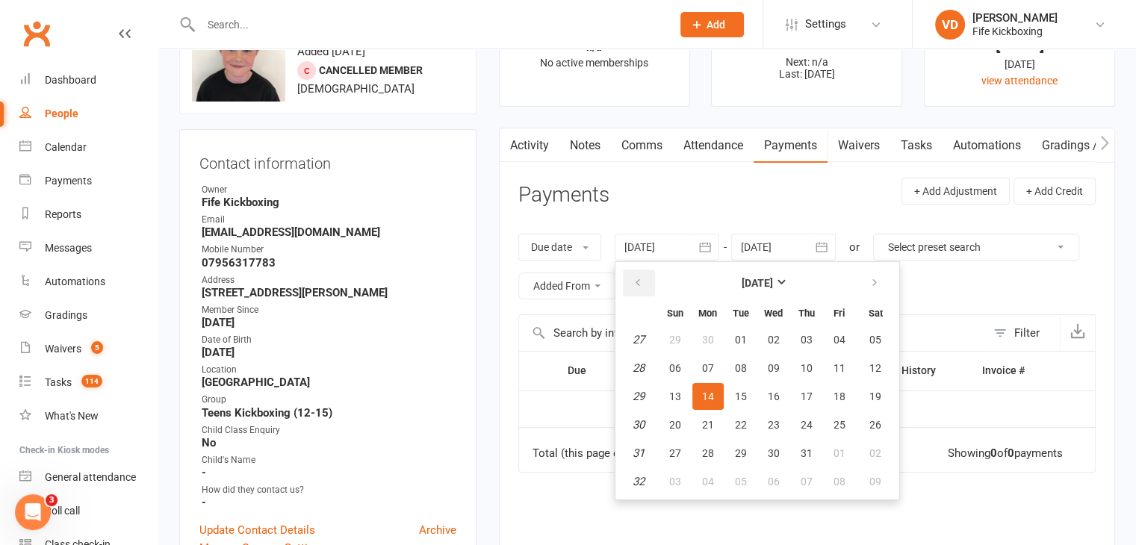
click at [639, 282] on icon "button" at bounding box center [638, 283] width 10 height 12
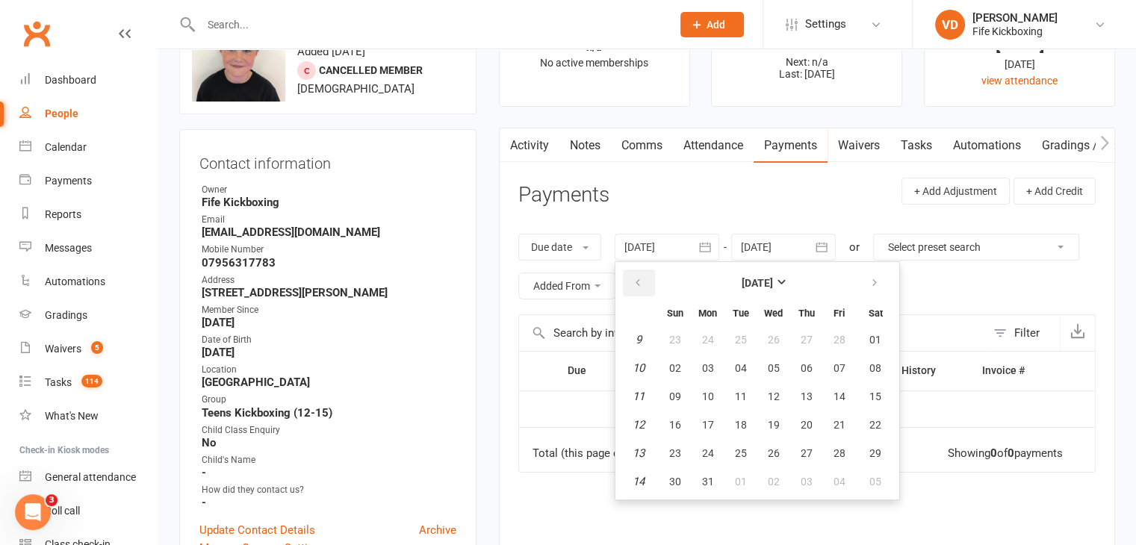
click at [639, 282] on icon "button" at bounding box center [638, 283] width 10 height 12
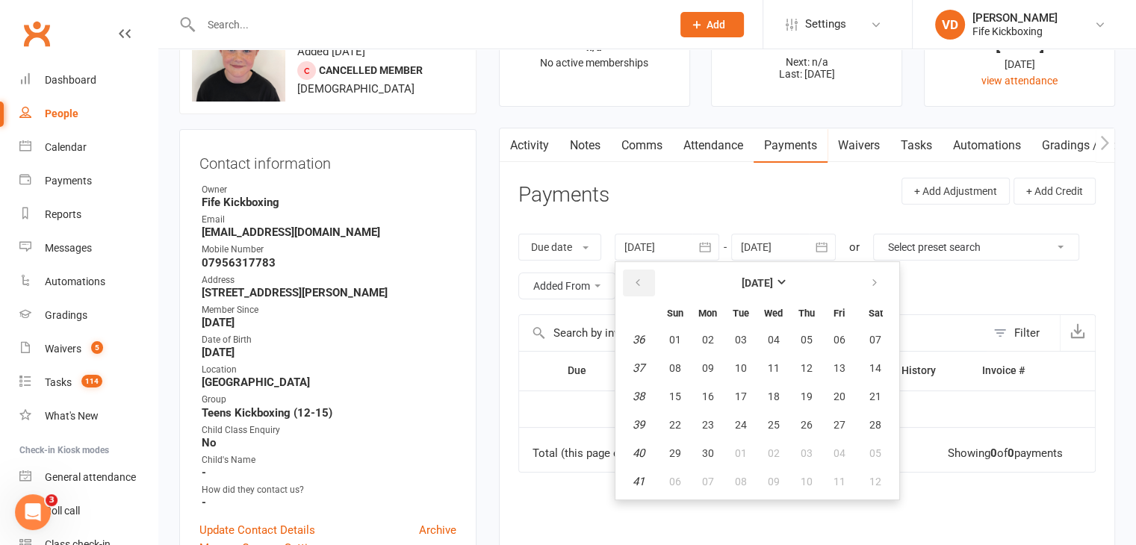
click at [639, 282] on icon "button" at bounding box center [638, 283] width 10 height 12
click at [743, 392] on span "13" at bounding box center [741, 397] width 12 height 12
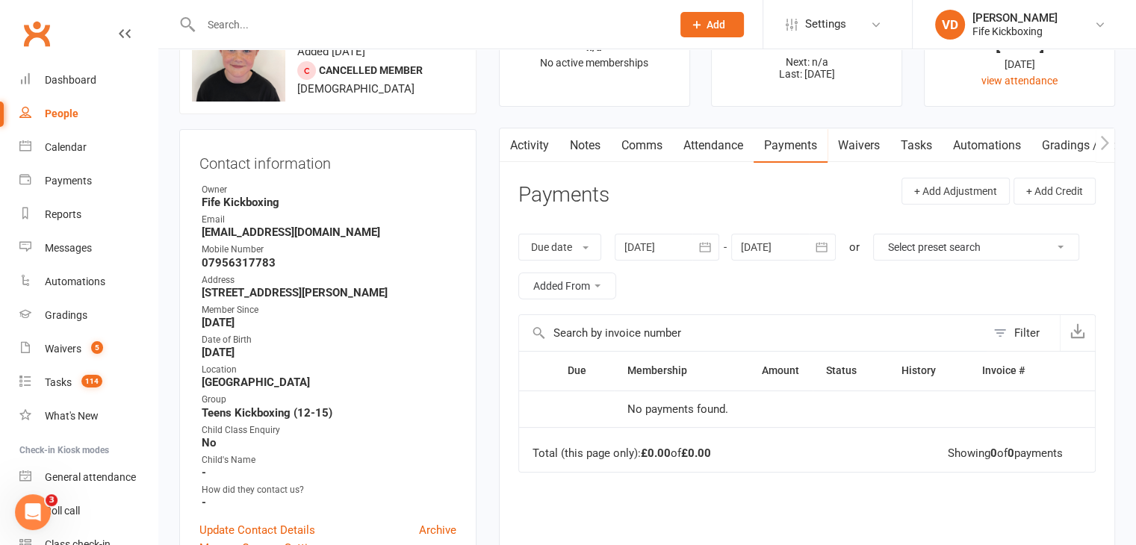
click at [687, 249] on div at bounding box center [667, 247] width 105 height 27
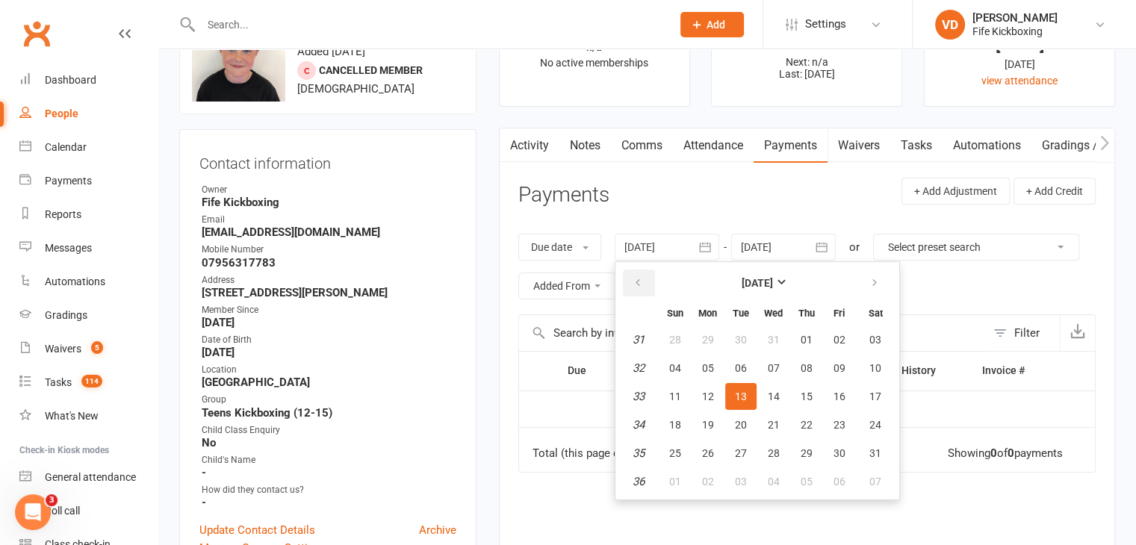
click at [638, 278] on icon "button" at bounding box center [638, 283] width 10 height 12
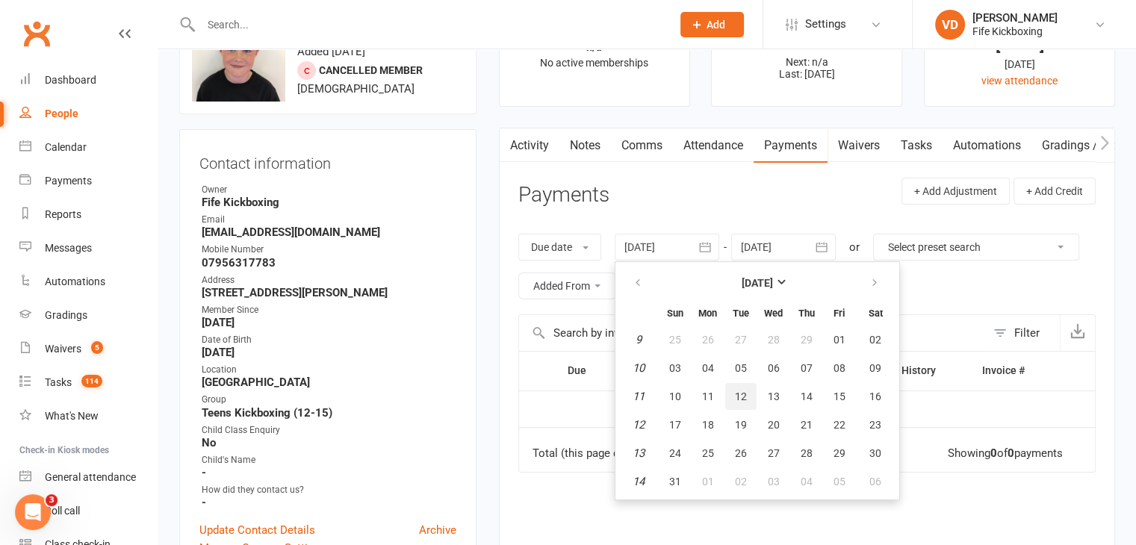
click at [735, 397] on span "12" at bounding box center [741, 397] width 12 height 12
type input "[DATE]"
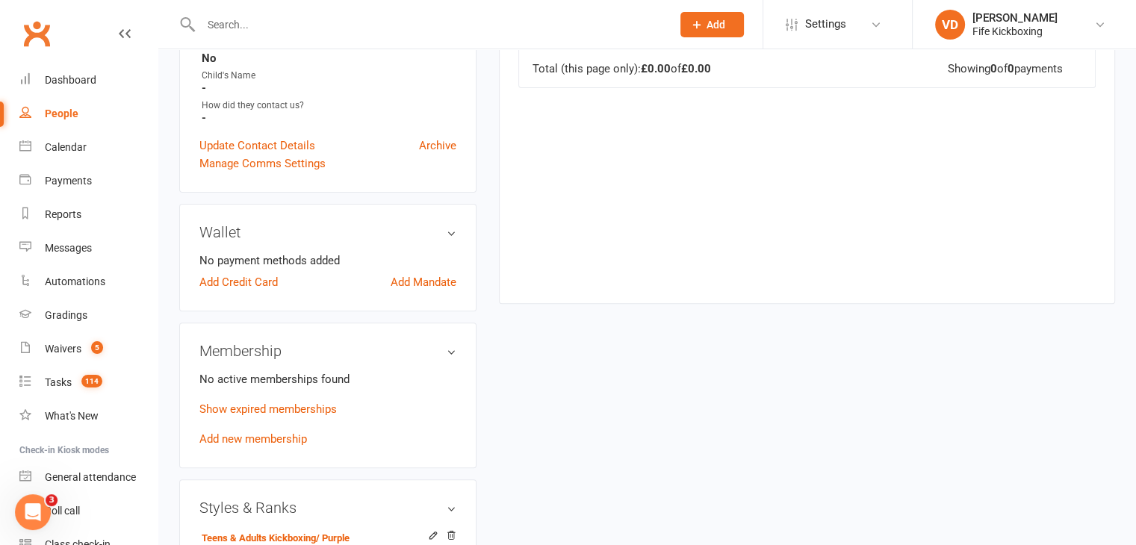
scroll to position [597, 0]
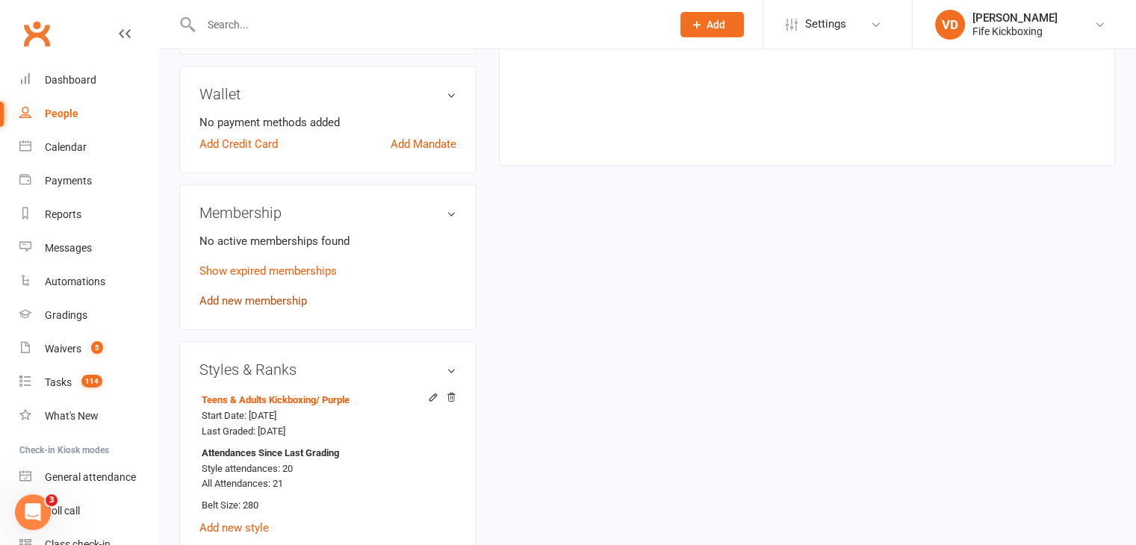
click at [275, 308] on link "Add new membership" at bounding box center [253, 300] width 108 height 13
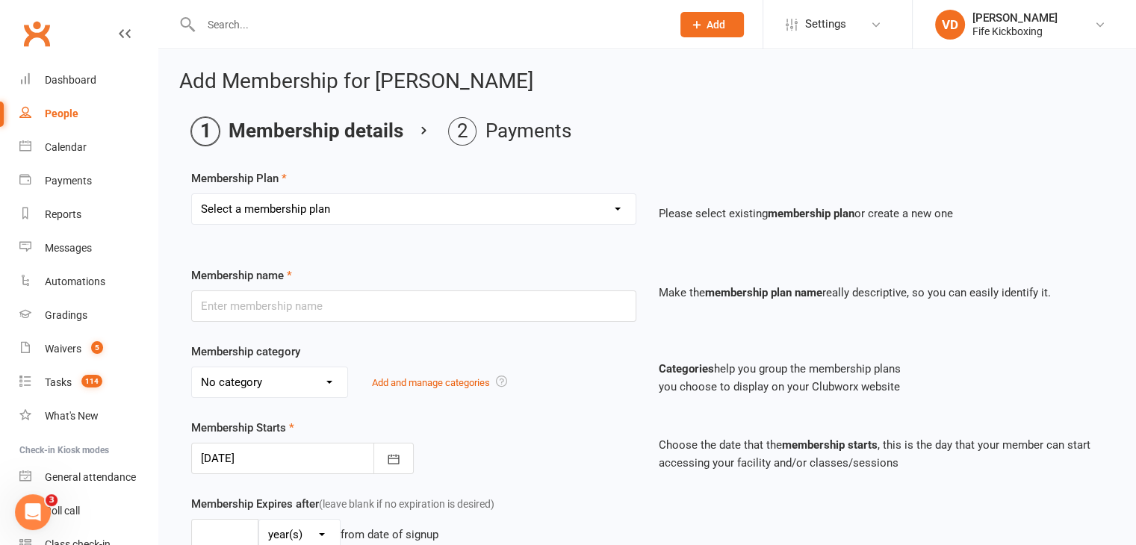
click at [547, 208] on select "Select a membership plan Create new Membership Plan Lil Dragons (2024) Junior W…" at bounding box center [414, 209] width 444 height 30
select select "79"
click at [192, 194] on select "Select a membership plan Create new Membership Plan Lil Dragons (2024) Junior W…" at bounding box center [414, 209] width 444 height 30
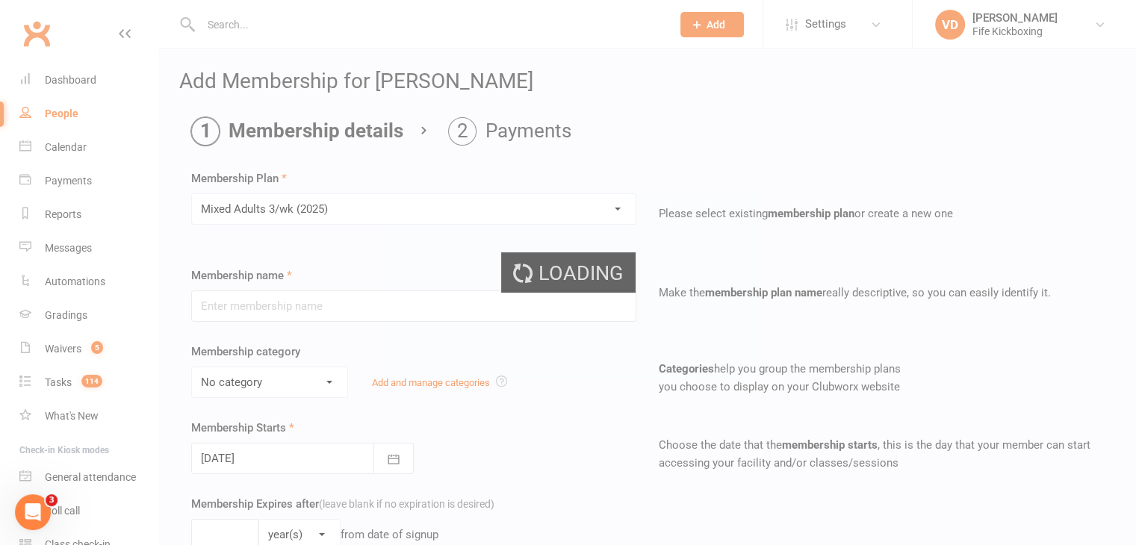
type input "Mixed Adults 3/wk (2025)"
select select "9"
type input "0"
type input "3"
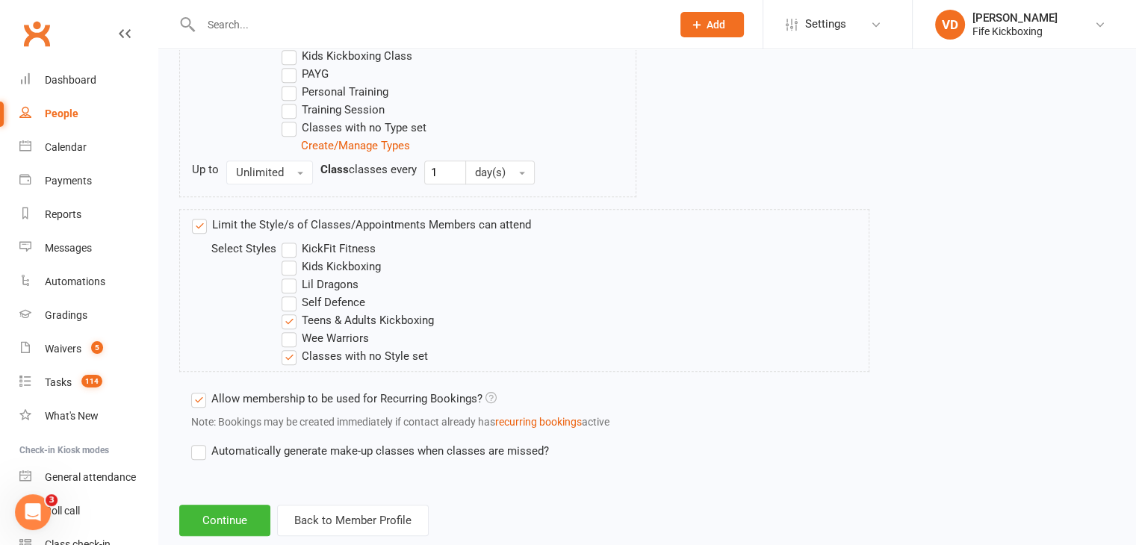
scroll to position [871, 0]
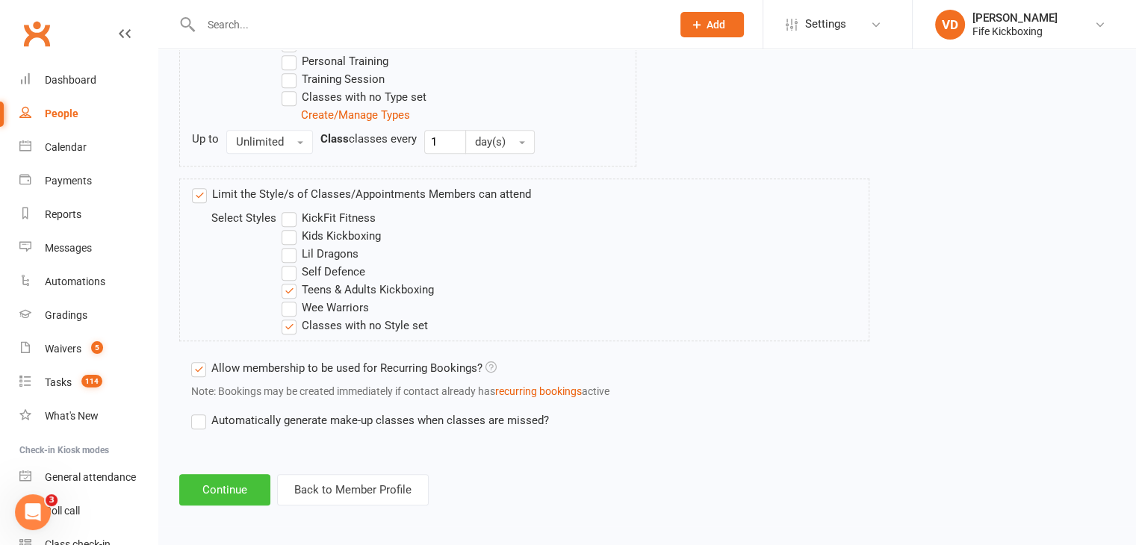
click at [246, 491] on button "Continue" at bounding box center [224, 489] width 91 height 31
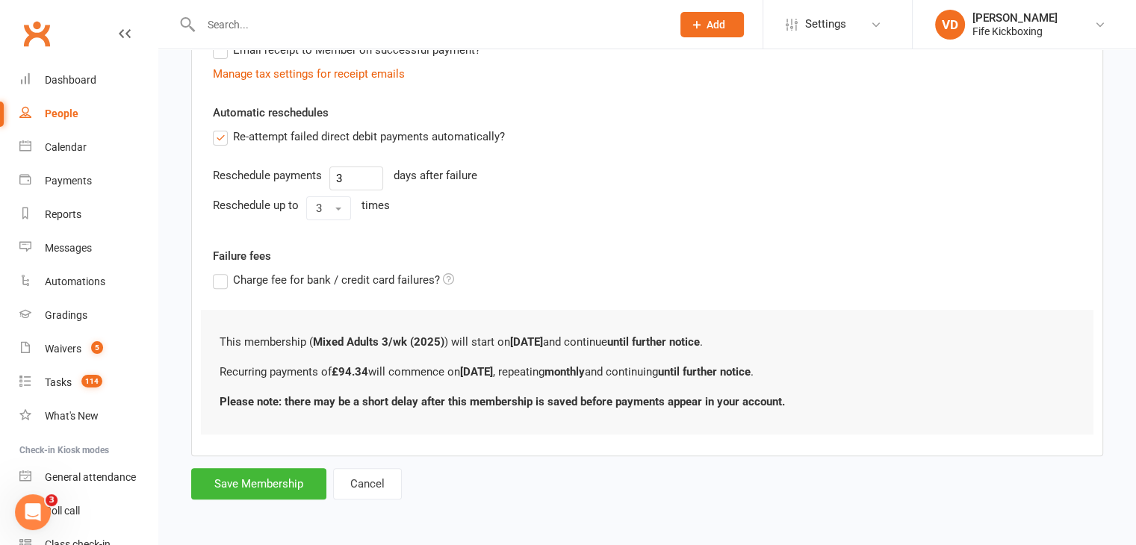
scroll to position [0, 0]
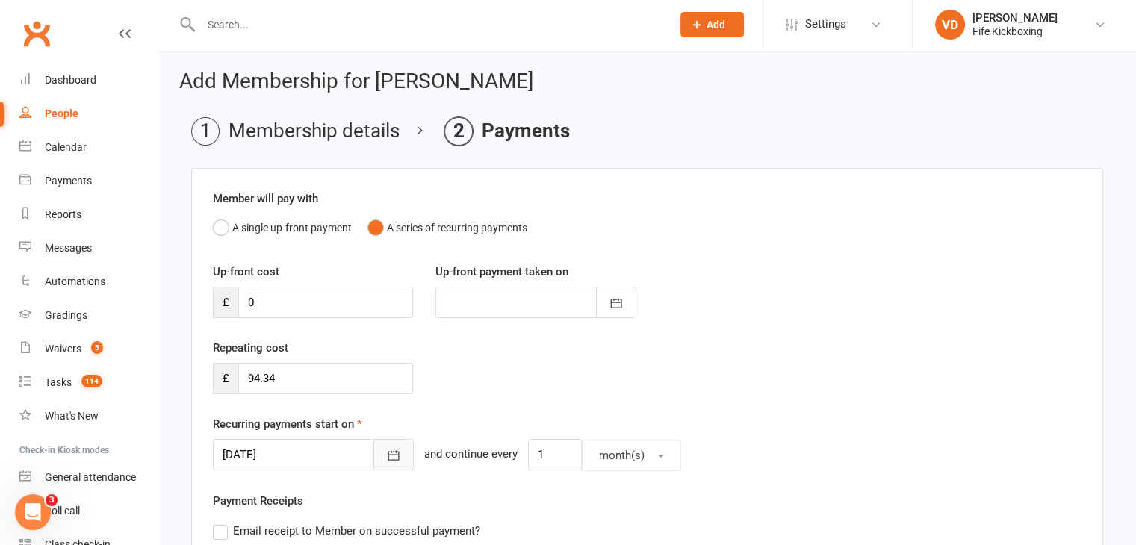
click at [386, 456] on icon "button" at bounding box center [393, 455] width 15 height 15
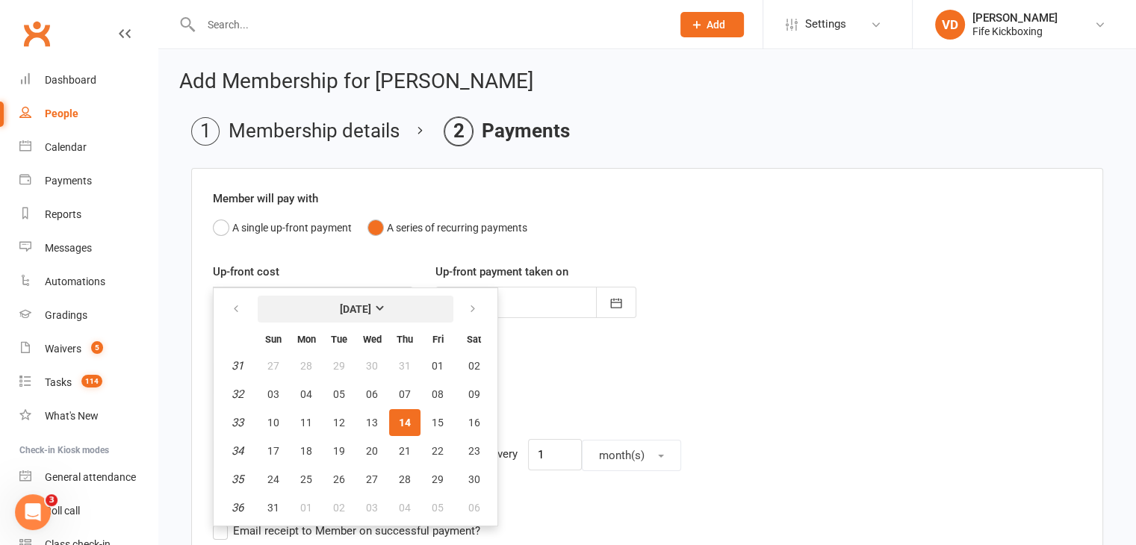
click at [371, 306] on strong "[DATE]" at bounding box center [355, 309] width 31 height 12
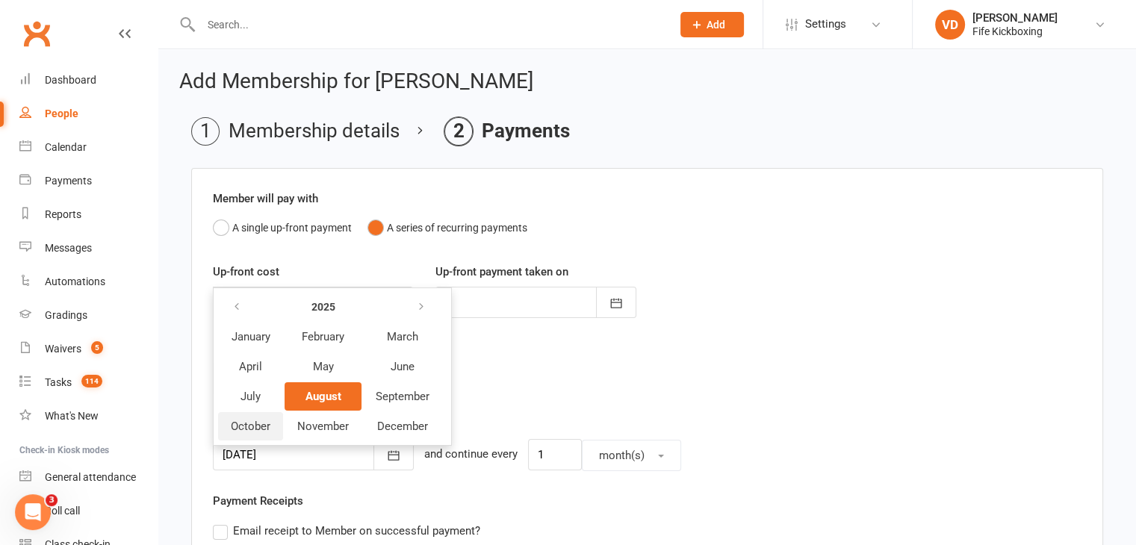
click at [254, 423] on span "October" at bounding box center [251, 426] width 40 height 13
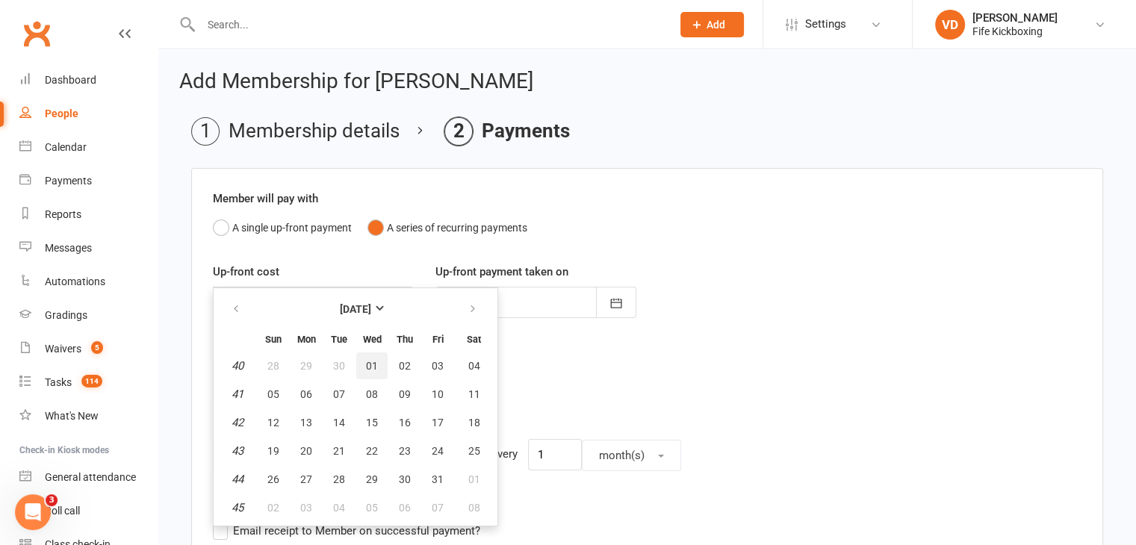
click at [369, 365] on span "01" at bounding box center [372, 366] width 12 height 12
type input "[DATE]"
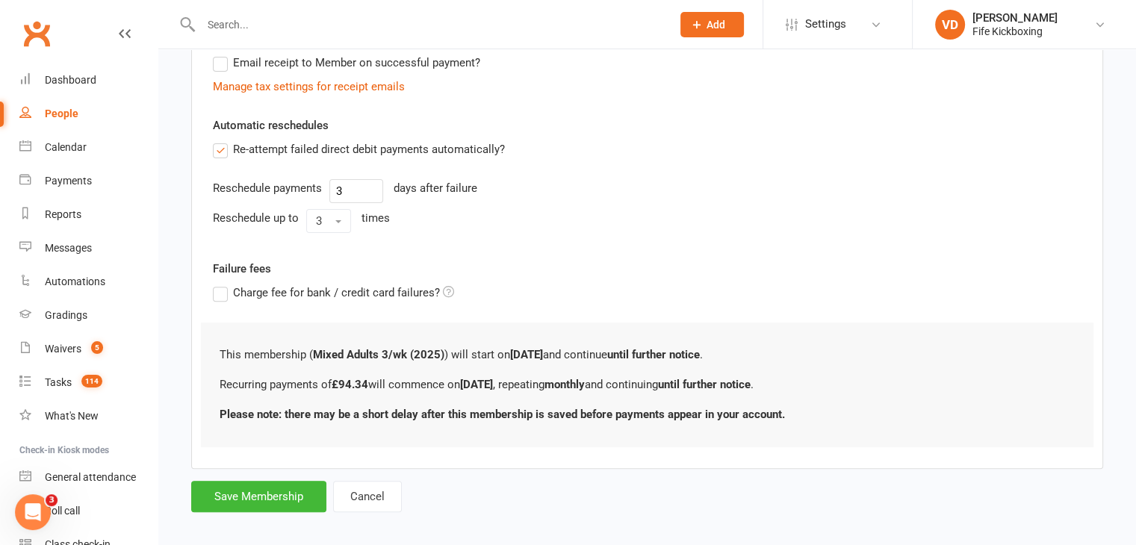
scroll to position [479, 0]
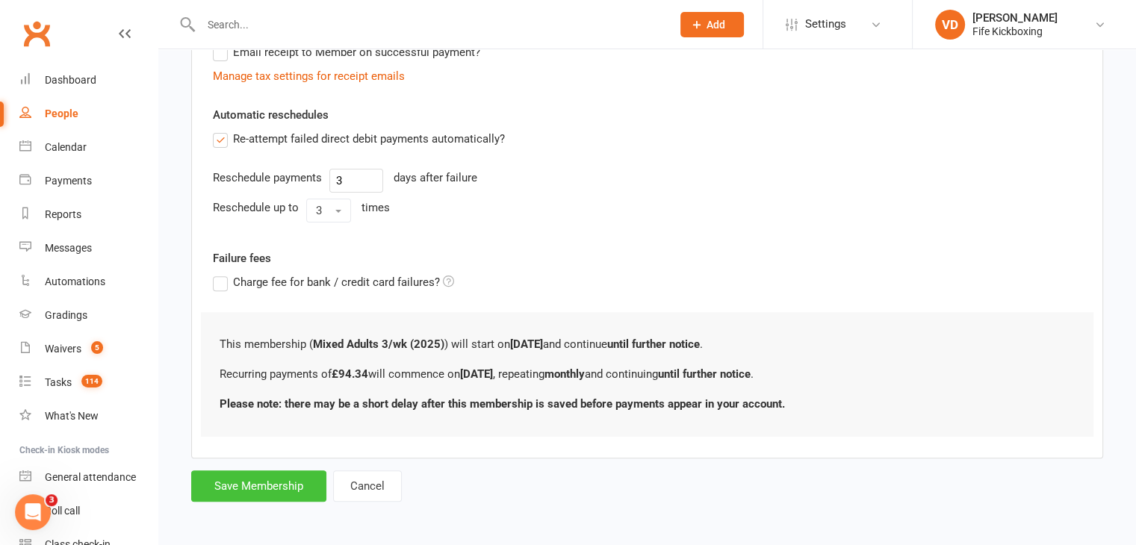
click at [294, 485] on button "Save Membership" at bounding box center [258, 486] width 135 height 31
